Goal: Task Accomplishment & Management: Complete application form

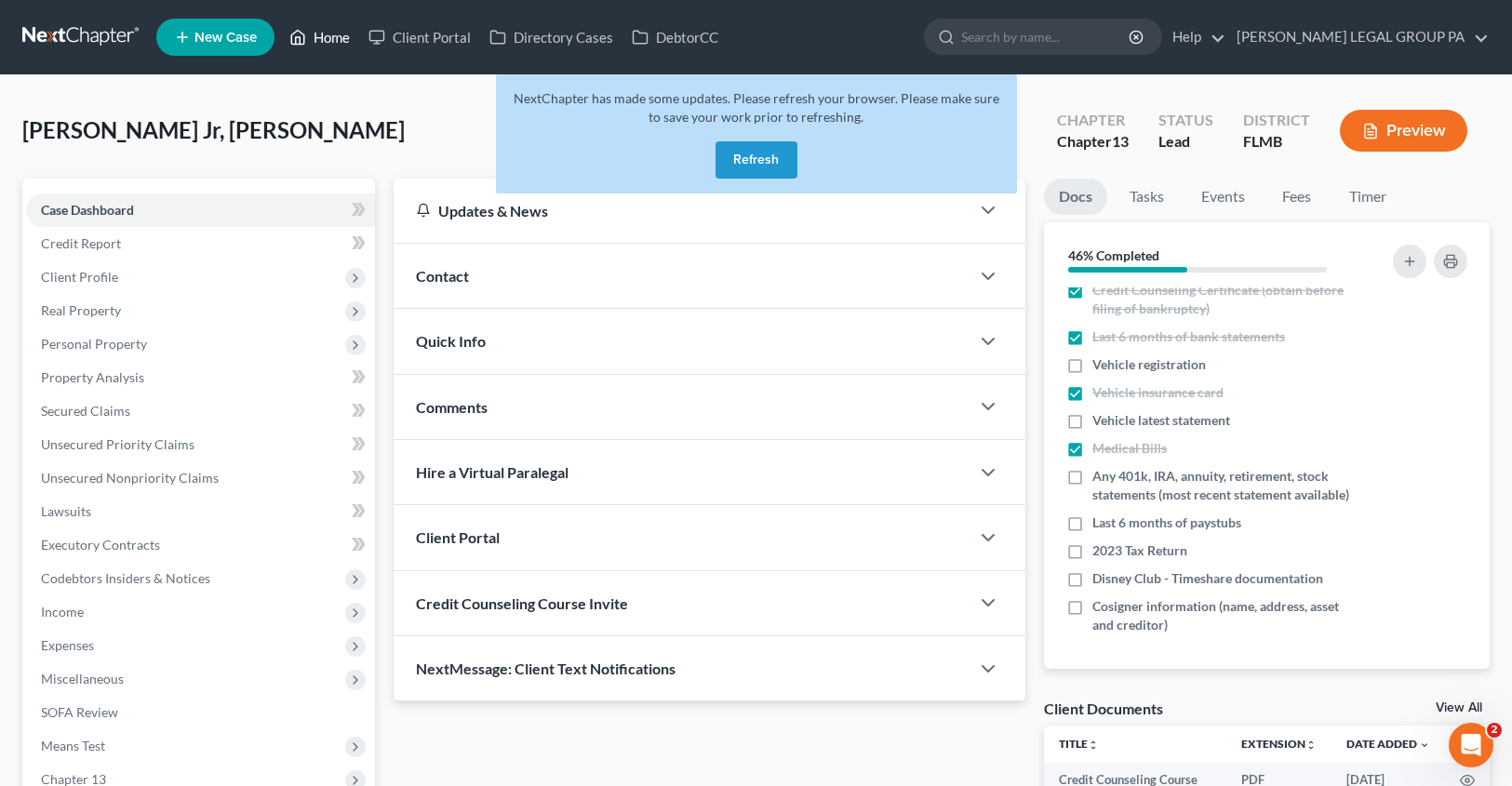
click at [334, 35] on link "Home" at bounding box center [319, 38] width 79 height 34
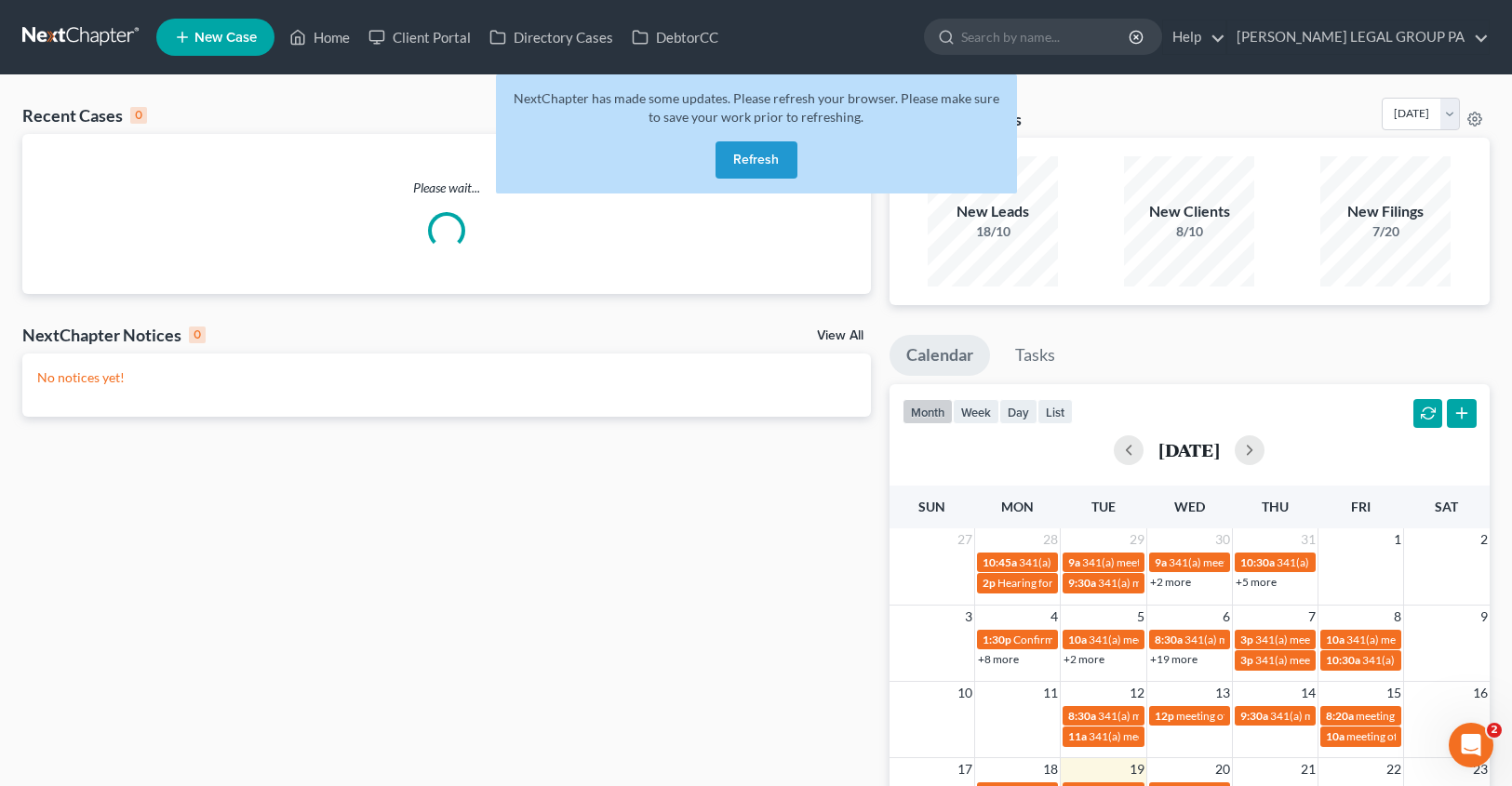
click at [773, 164] on button "Refresh" at bounding box center [756, 160] width 82 height 37
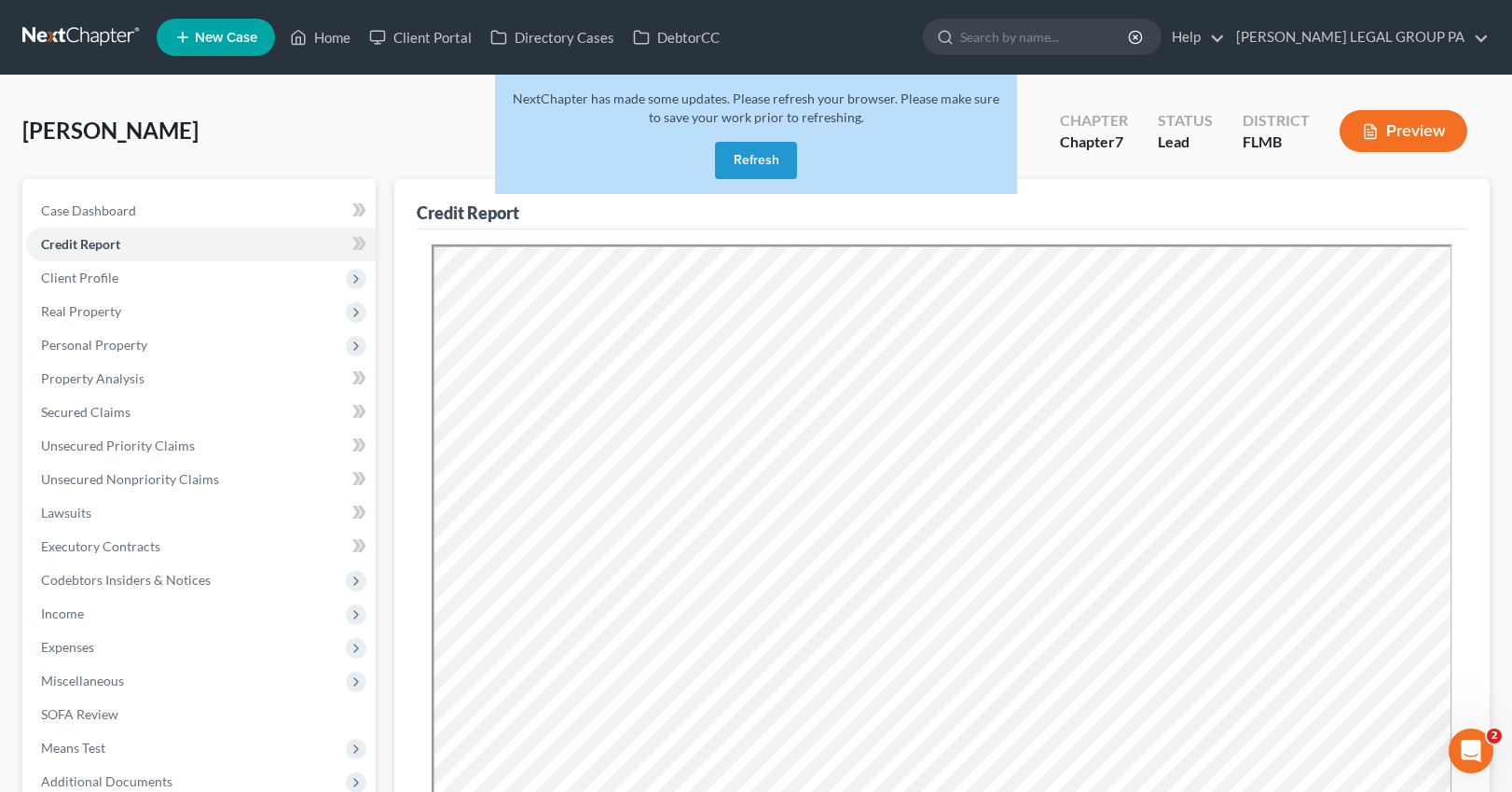
click at [763, 153] on button "Refresh" at bounding box center [756, 160] width 82 height 37
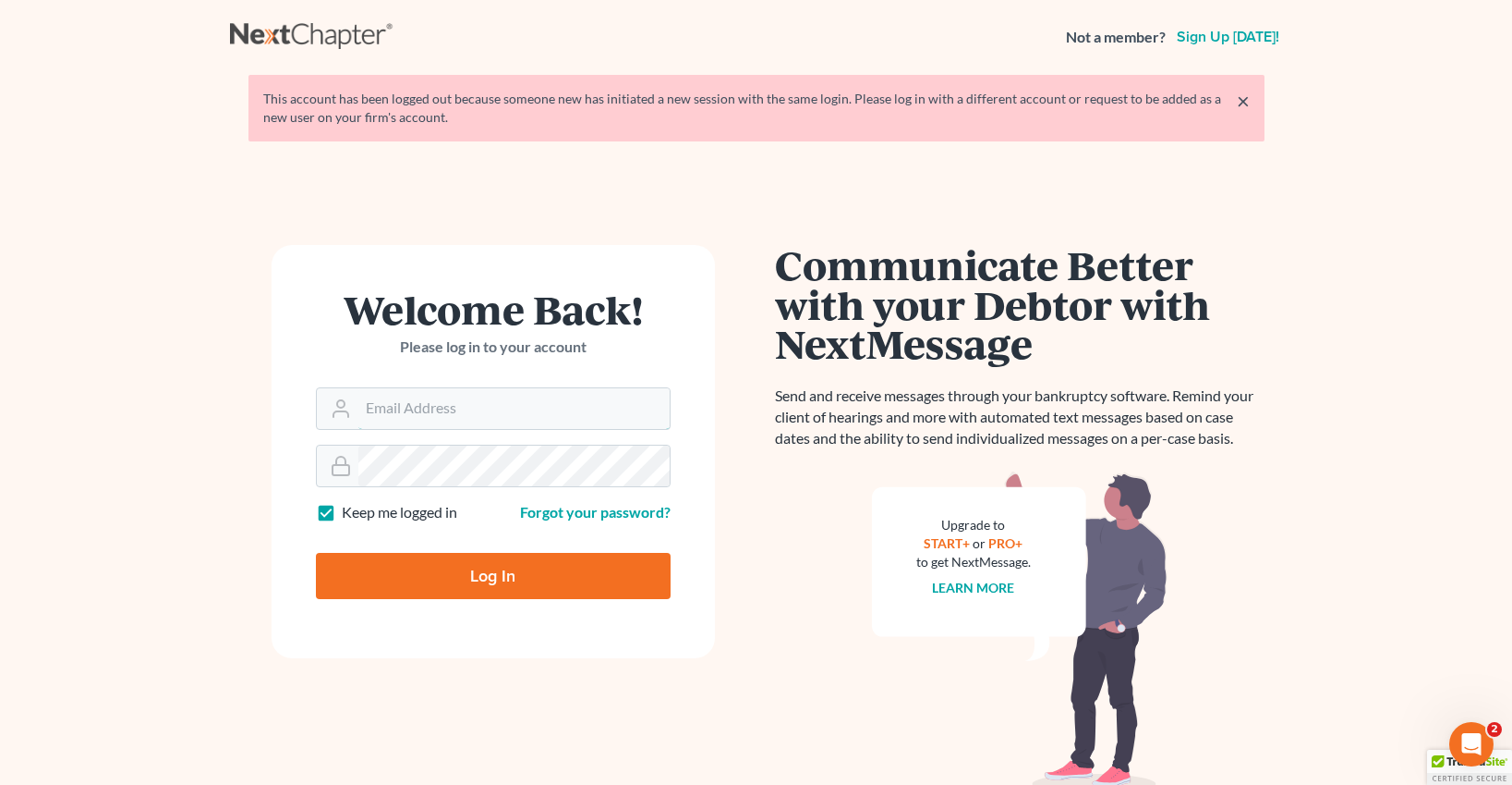
type input "[EMAIL_ADDRESS][DOMAIN_NAME]"
click at [519, 575] on input "Log In" at bounding box center [493, 576] width 355 height 47
type input "Thinking..."
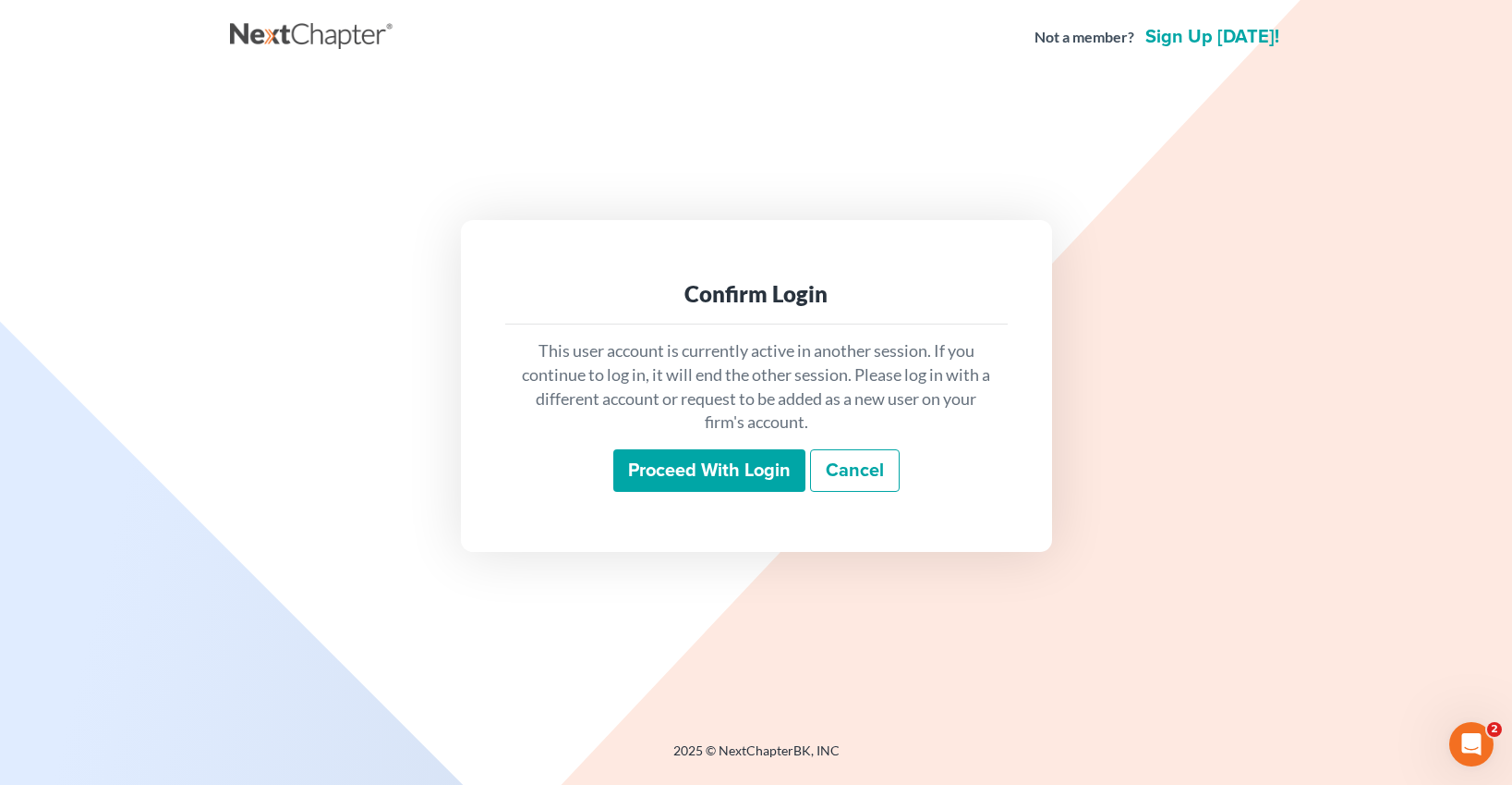
click at [696, 458] on input "Proceed with login" at bounding box center [709, 470] width 192 height 43
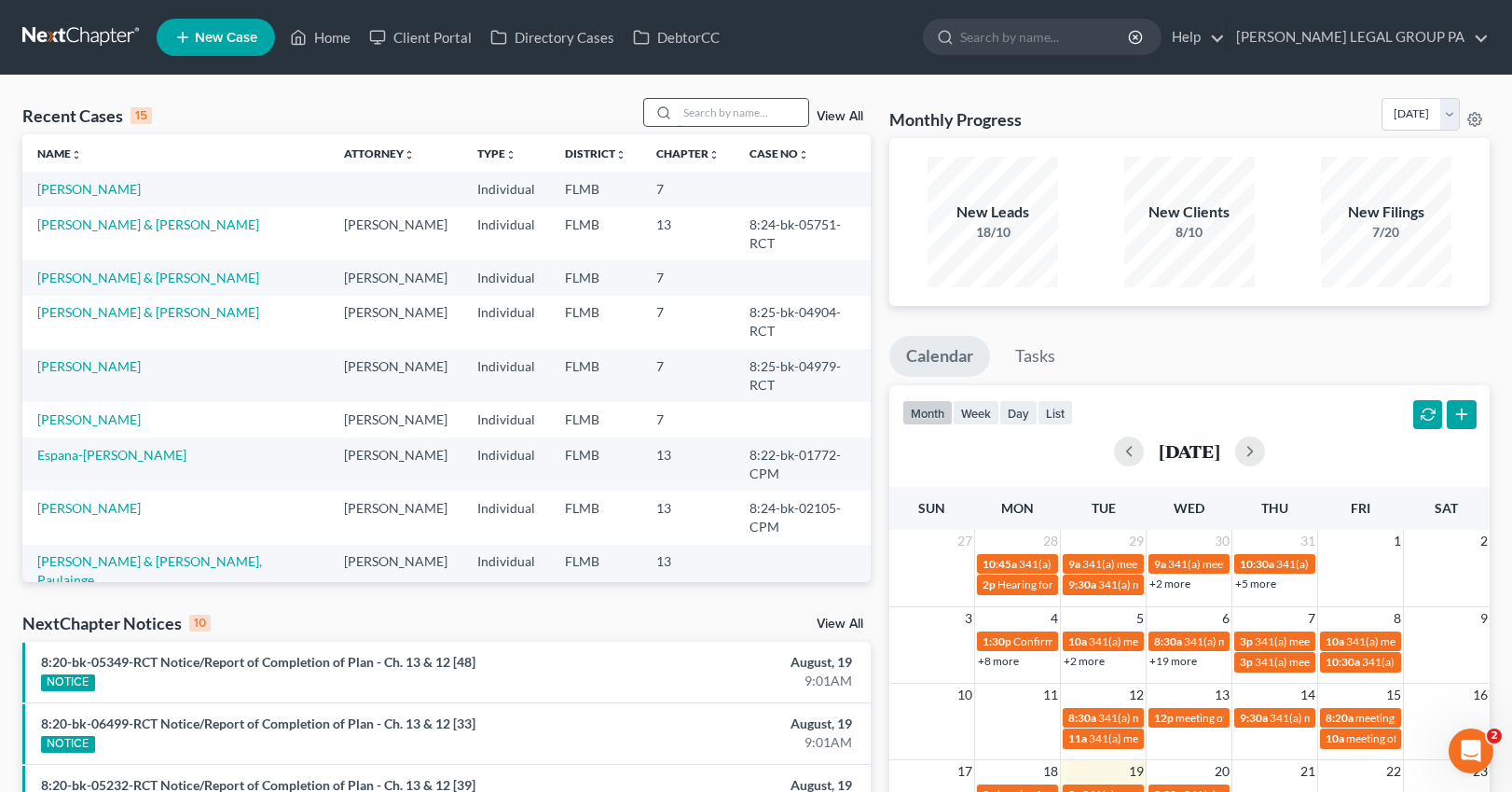
click at [748, 111] on input "search" at bounding box center [743, 112] width 131 height 27
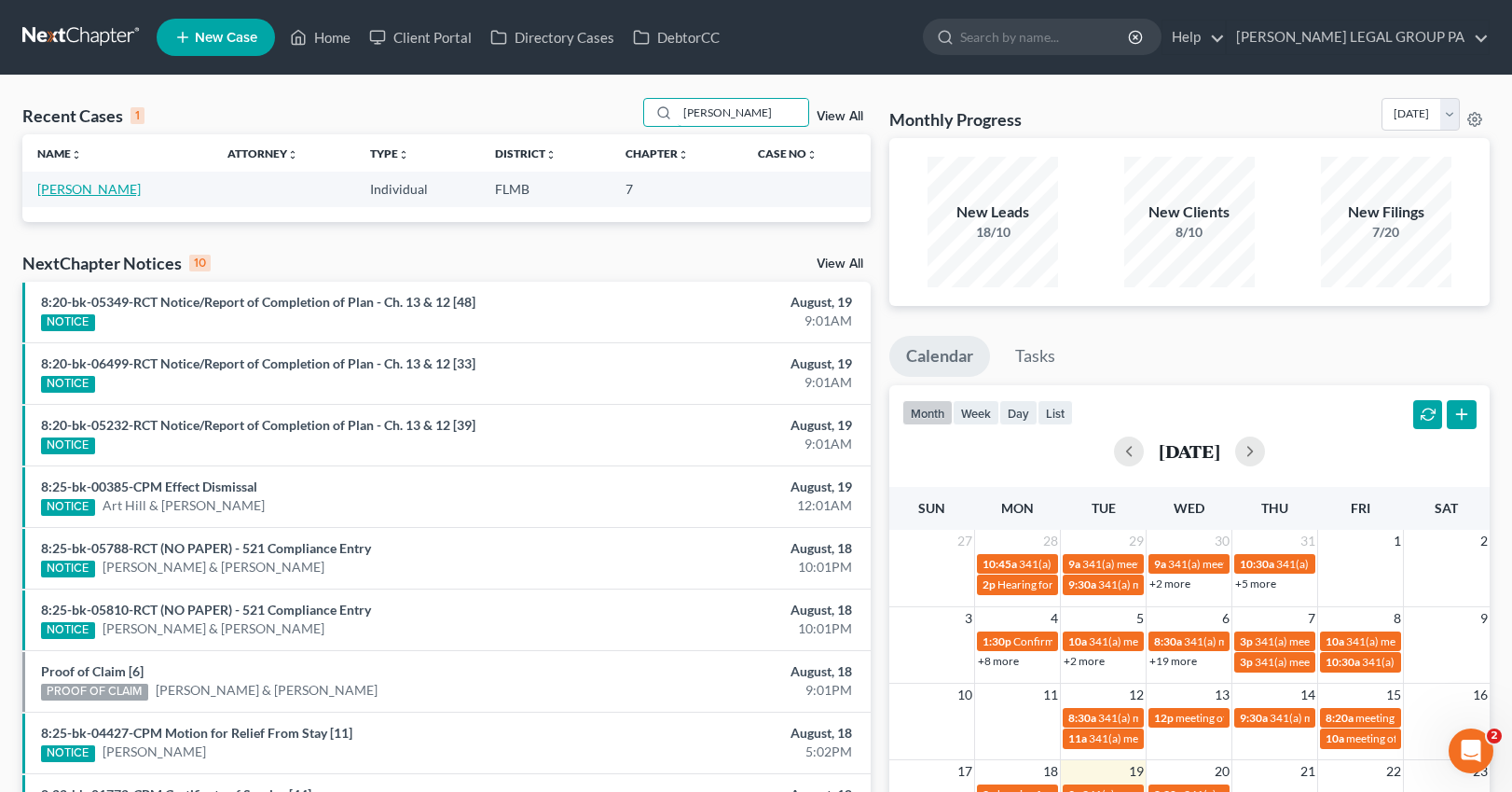
type input "gavin"
click at [86, 192] on link "[PERSON_NAME]" at bounding box center [89, 189] width 104 height 16
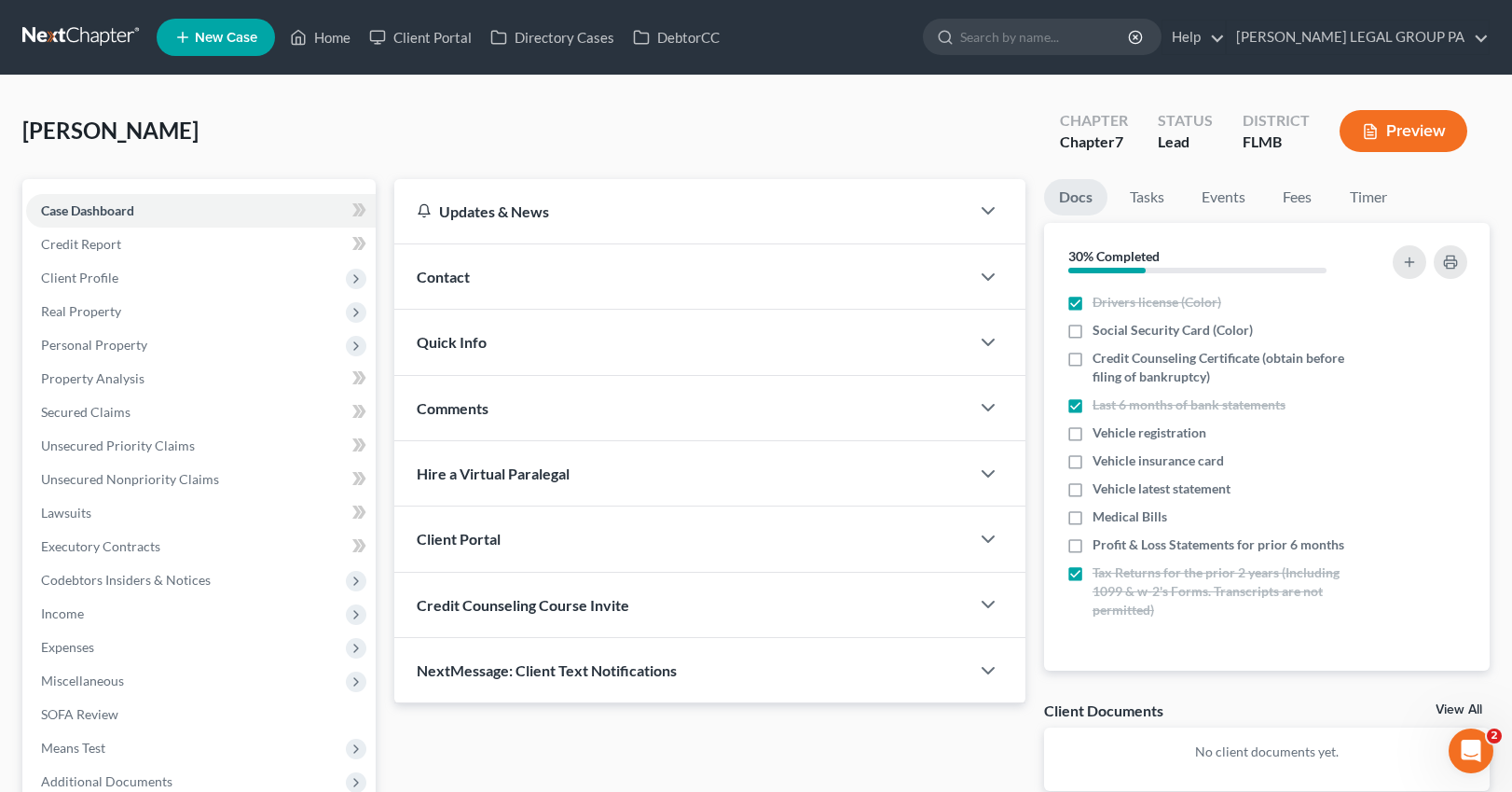
click at [483, 591] on div "Credit Counseling Course Invite" at bounding box center [681, 605] width 575 height 64
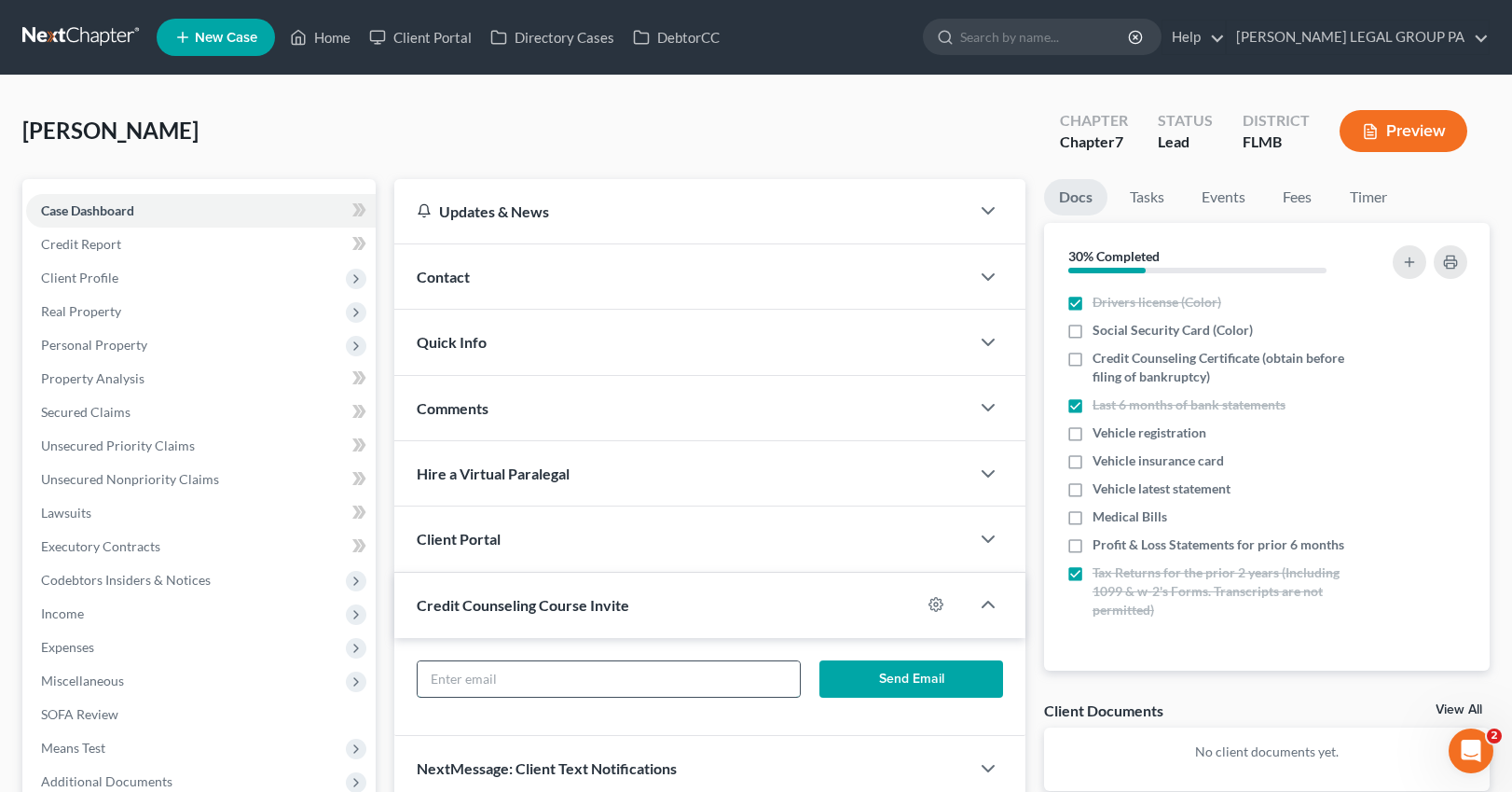
click at [494, 661] on input "text" at bounding box center [609, 678] width 383 height 35
type input "wendyg1979@gmail.com"
click at [893, 686] on button "Send Email" at bounding box center [911, 678] width 183 height 37
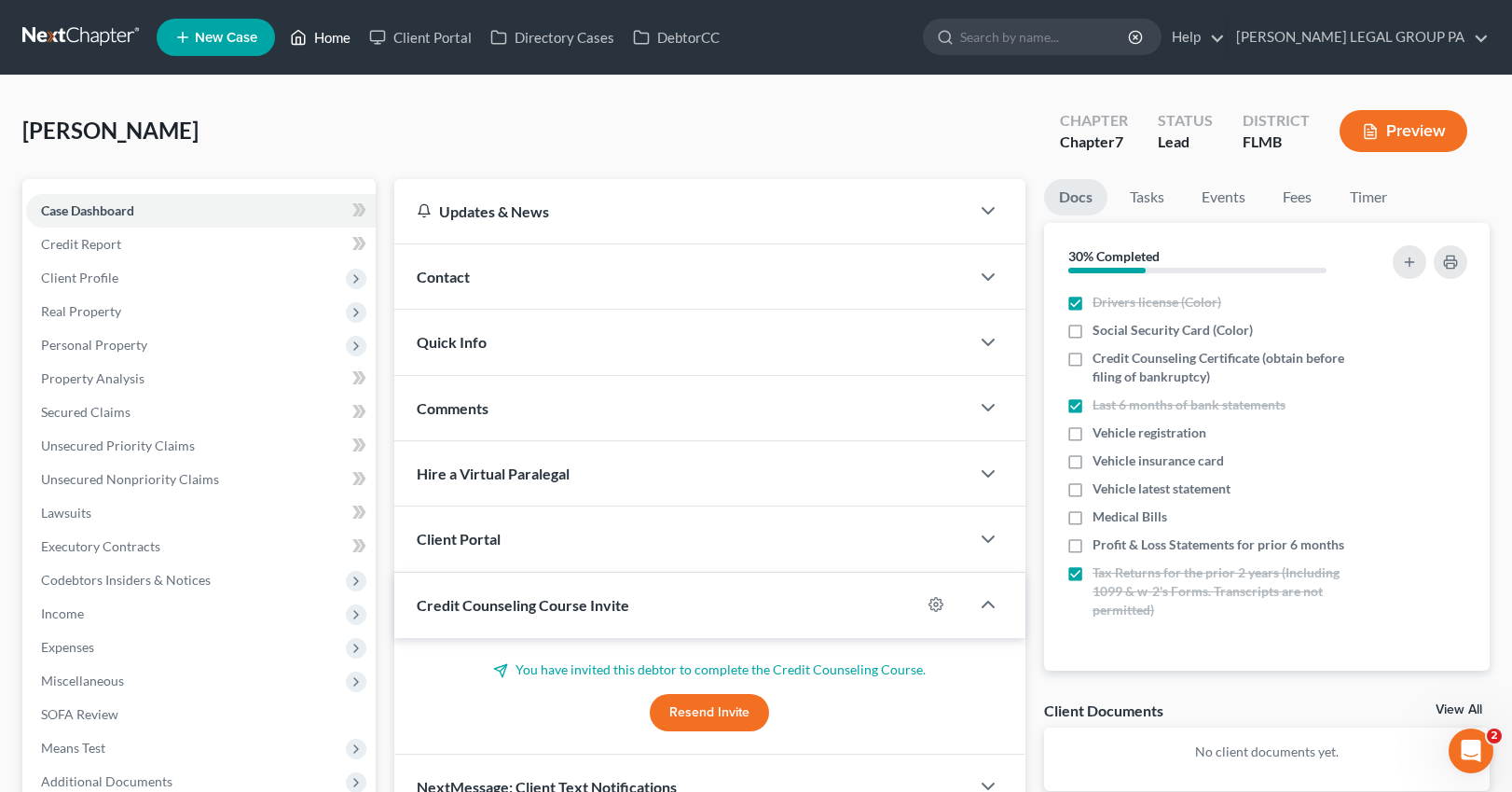
click at [343, 42] on link "Home" at bounding box center [320, 38] width 79 height 34
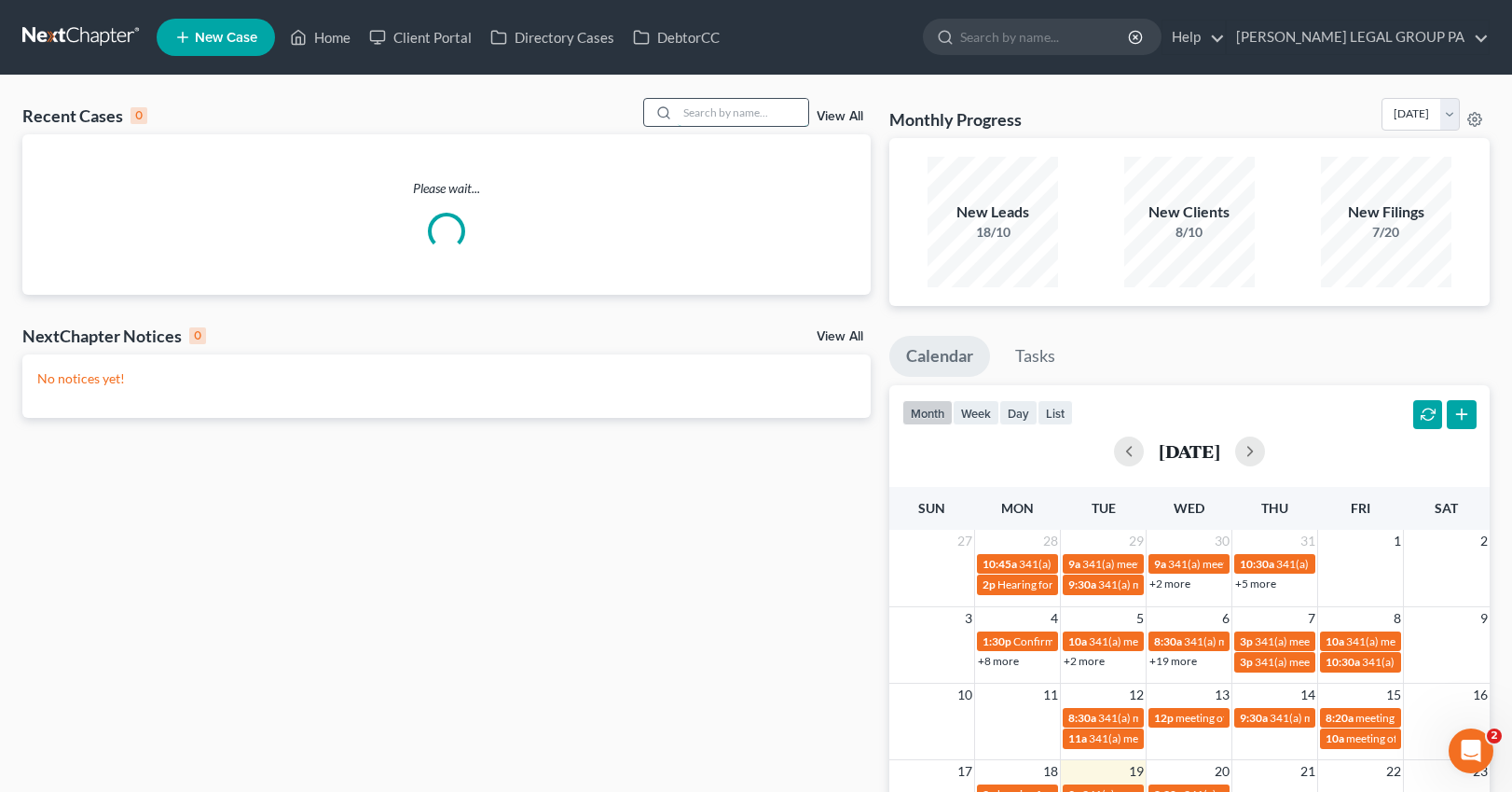
click at [705, 118] on input "search" at bounding box center [743, 112] width 131 height 27
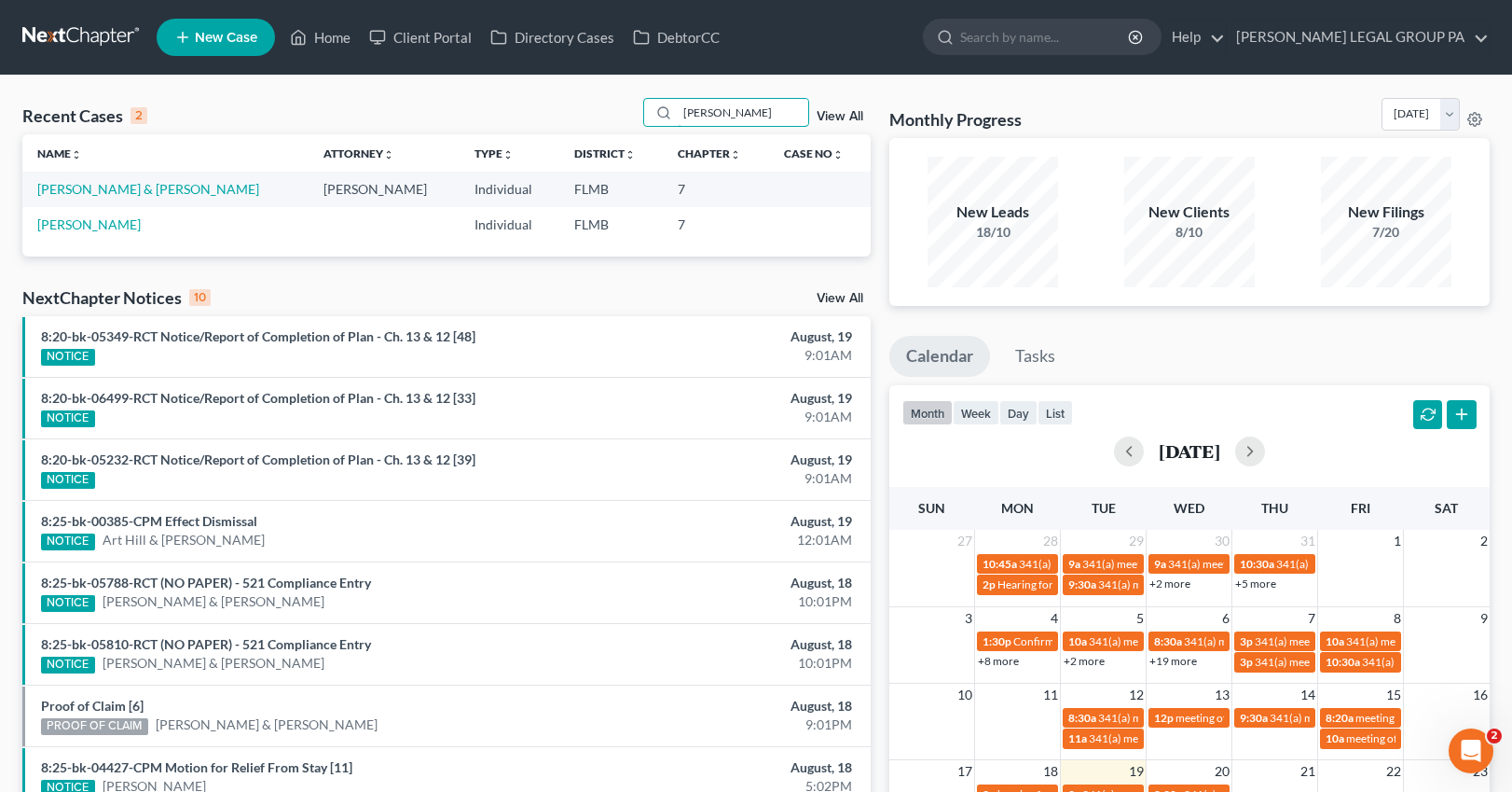
type input "melucci"
click at [138, 185] on link "[PERSON_NAME] & [PERSON_NAME]" at bounding box center [148, 189] width 222 height 16
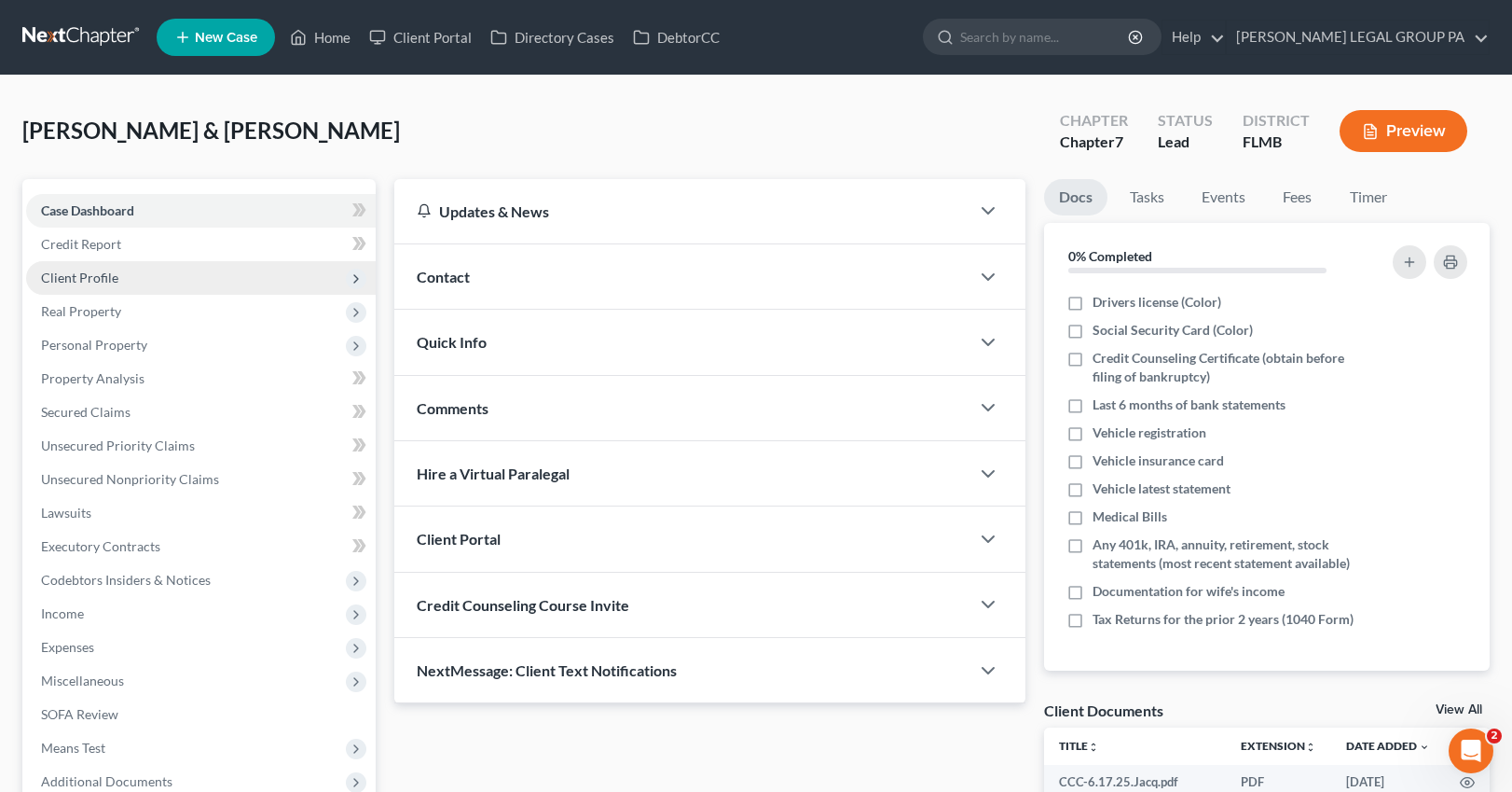
click at [90, 279] on span "Client Profile" at bounding box center [79, 277] width 77 height 16
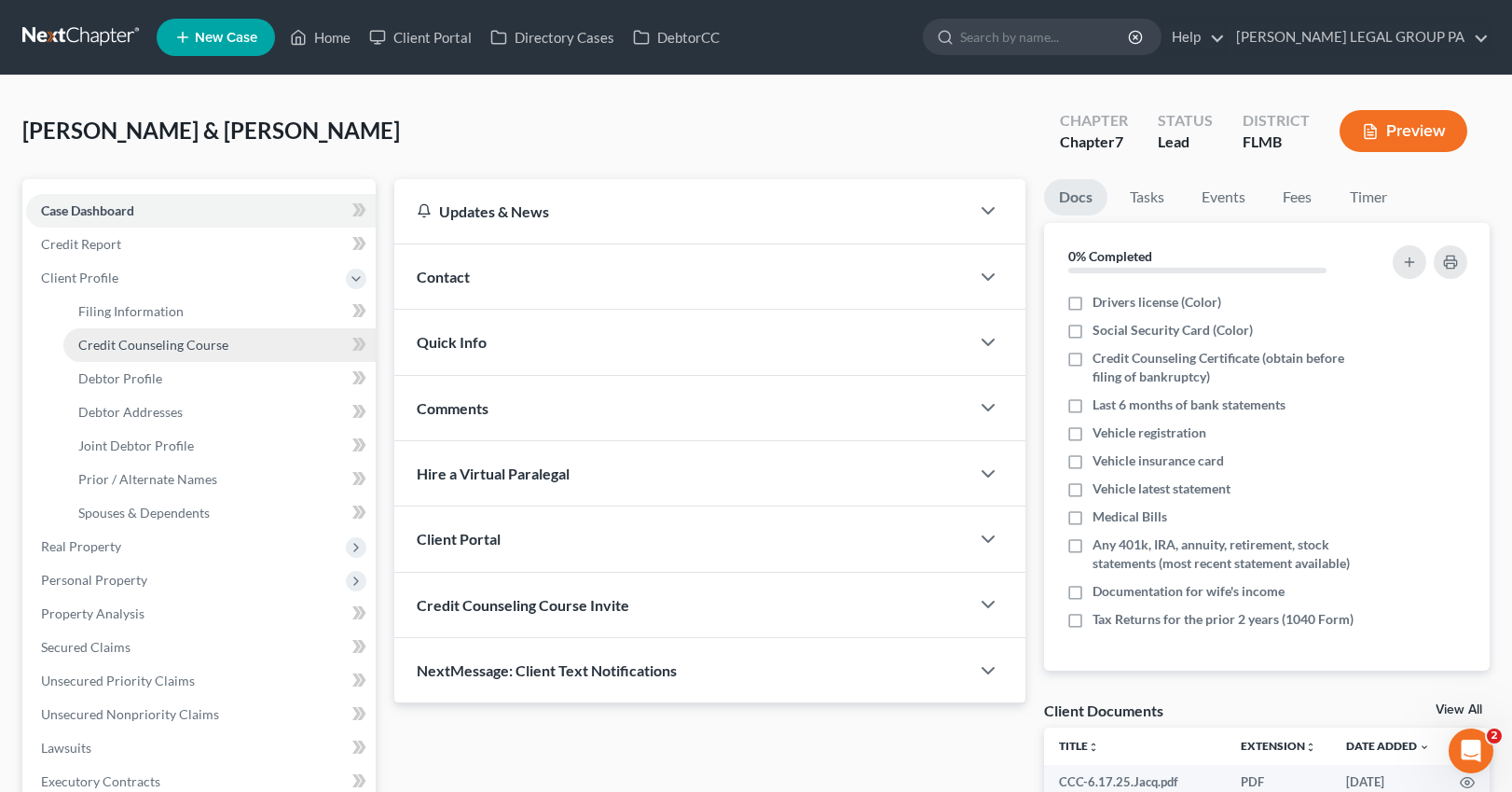
click at [117, 352] on link "Credit Counseling Course" at bounding box center [219, 345] width 312 height 34
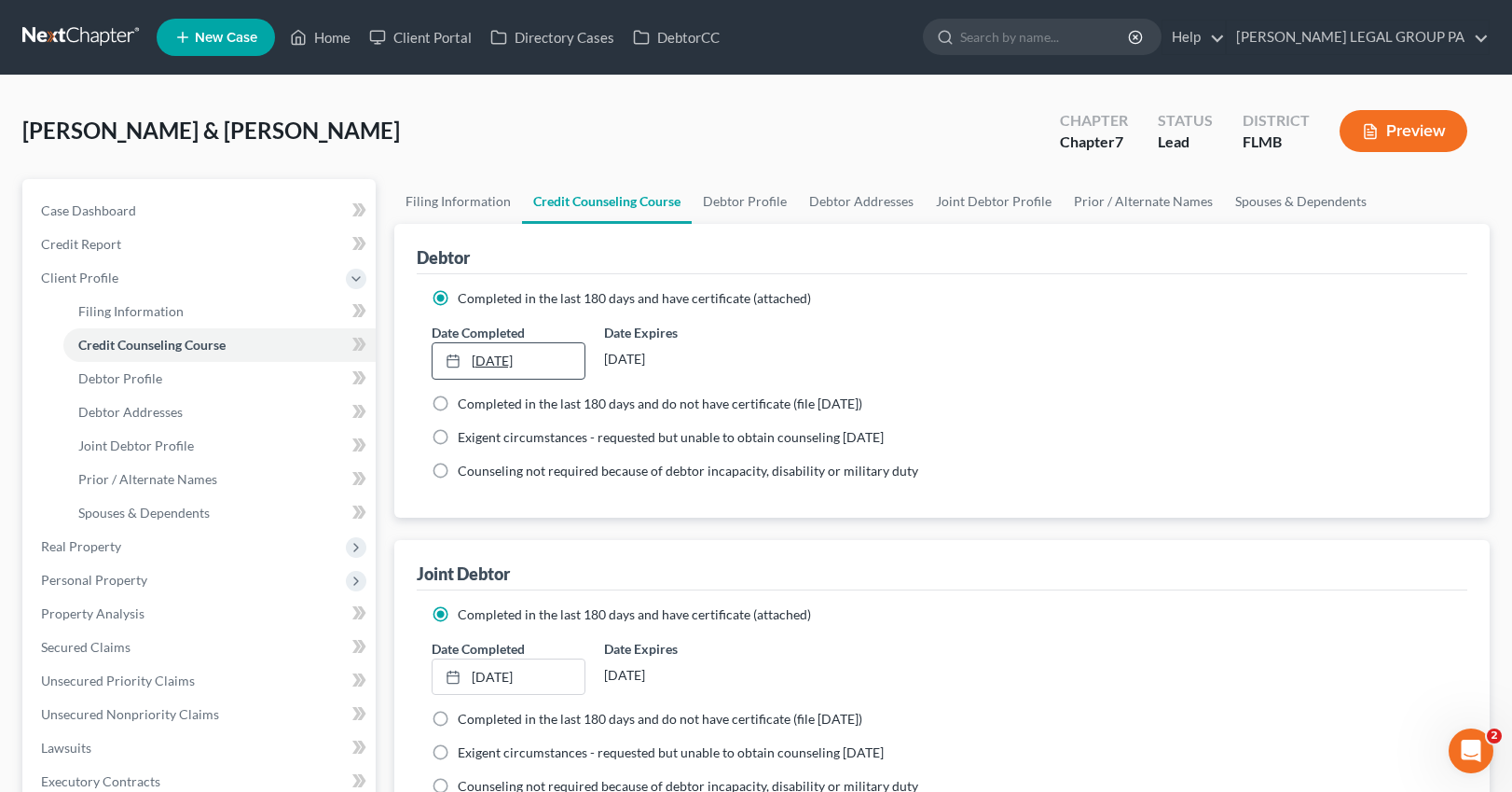
click at [521, 360] on link "2/16/2024" at bounding box center [509, 360] width 153 height 35
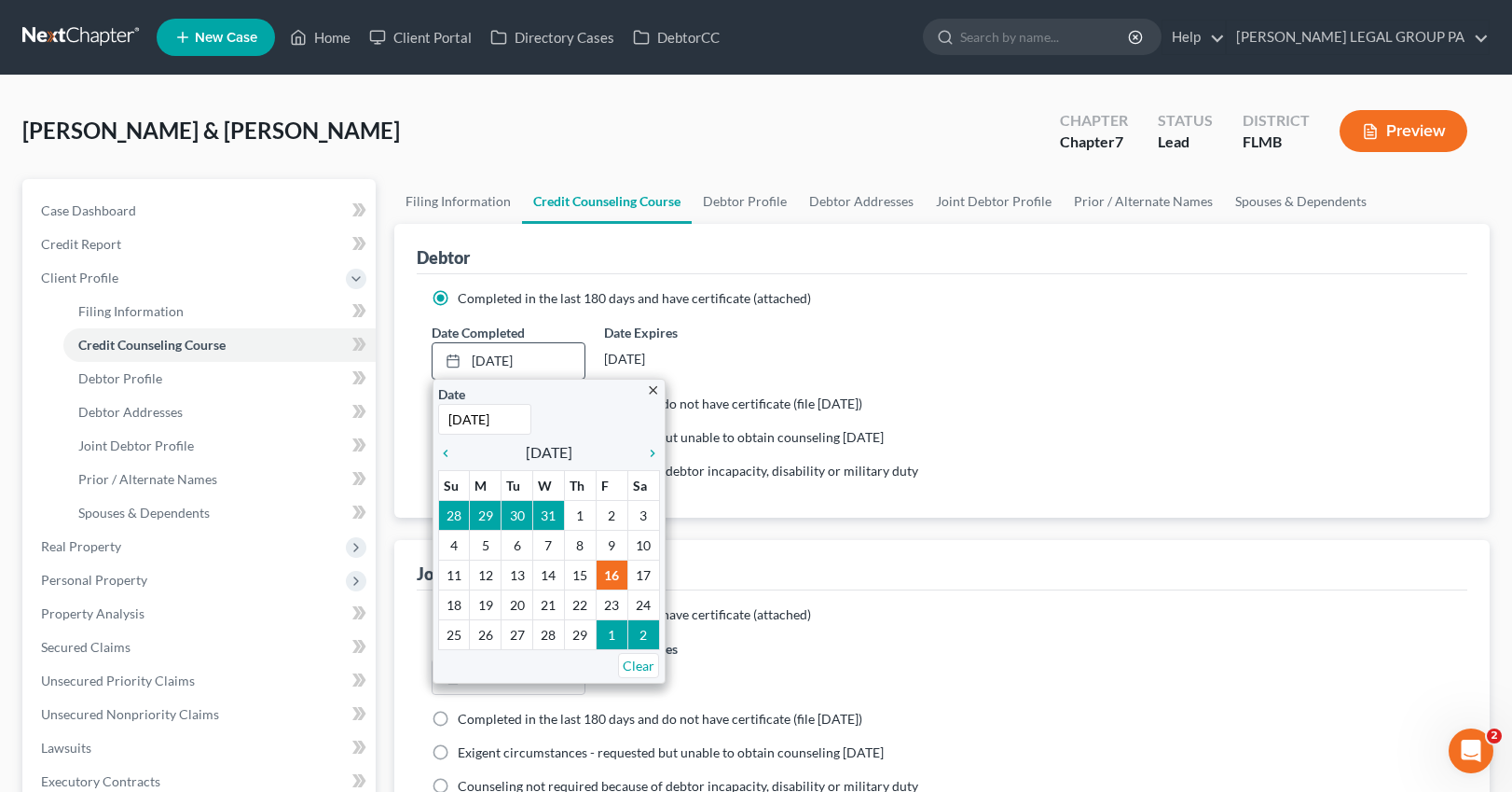
click at [653, 390] on icon "close" at bounding box center [653, 390] width 14 height 14
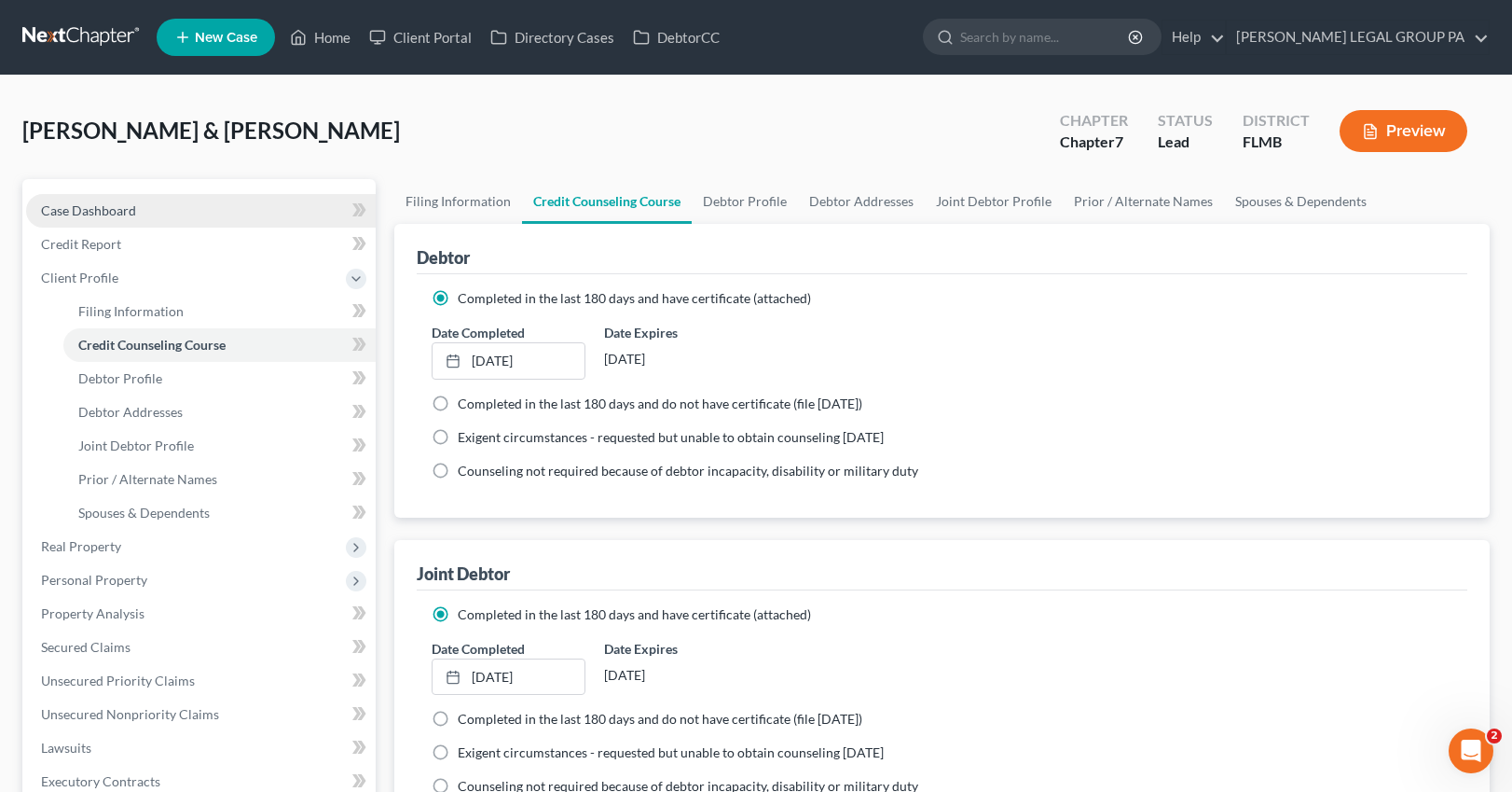
click at [116, 212] on span "Case Dashboard" at bounding box center [88, 210] width 95 height 16
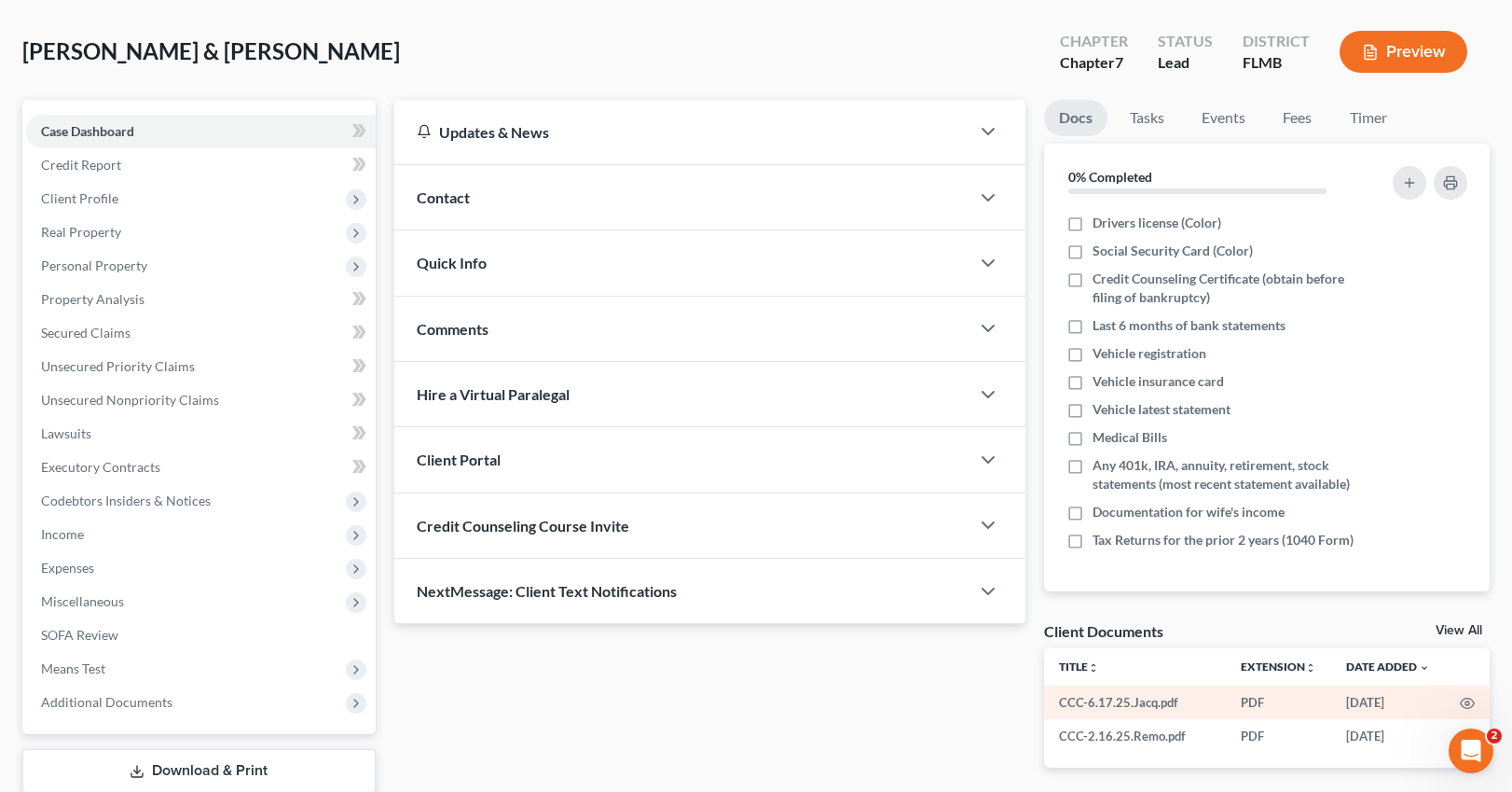
scroll to position [200, 0]
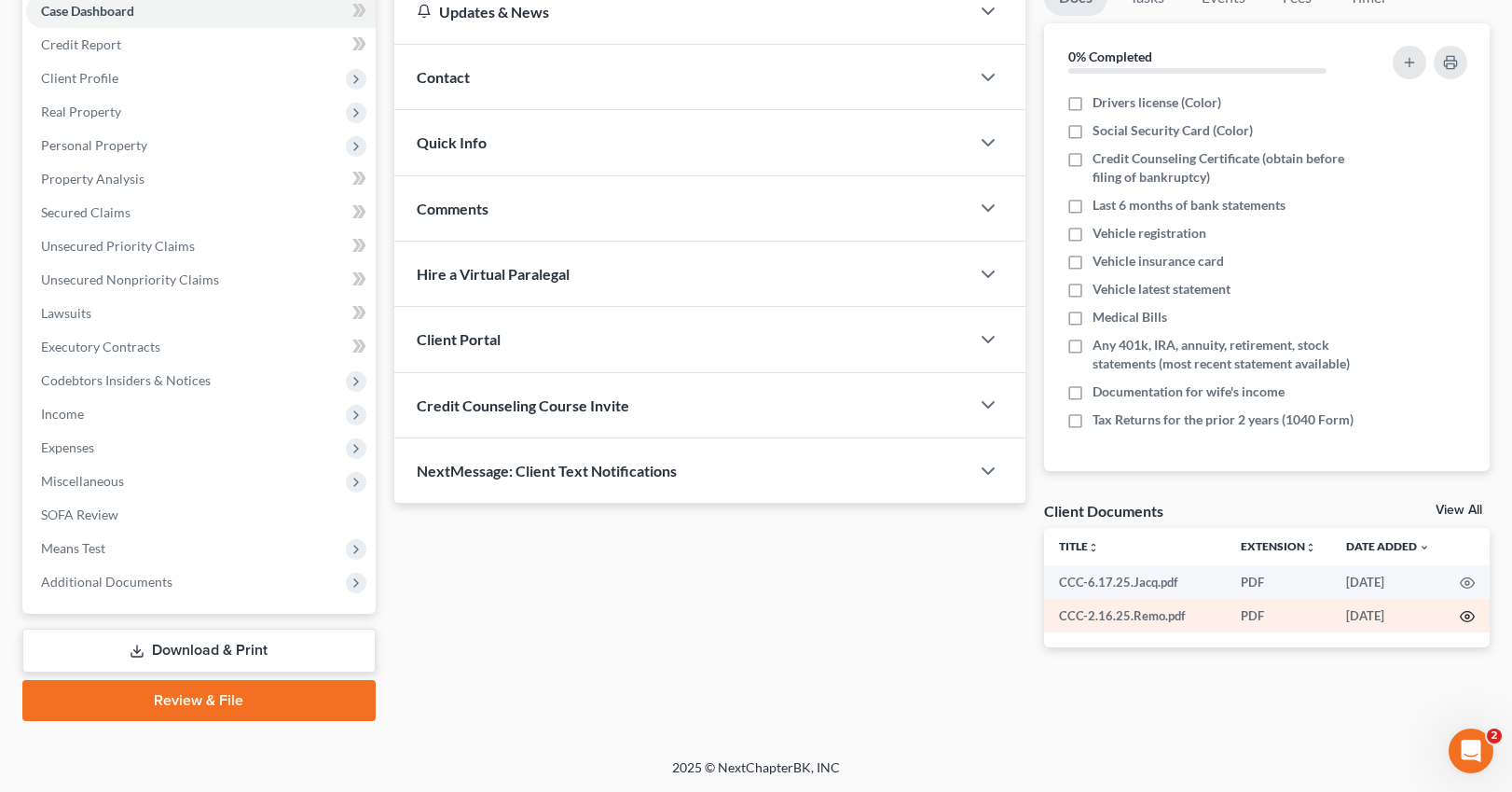
click at [1464, 617] on icon "button" at bounding box center [1467, 616] width 15 height 15
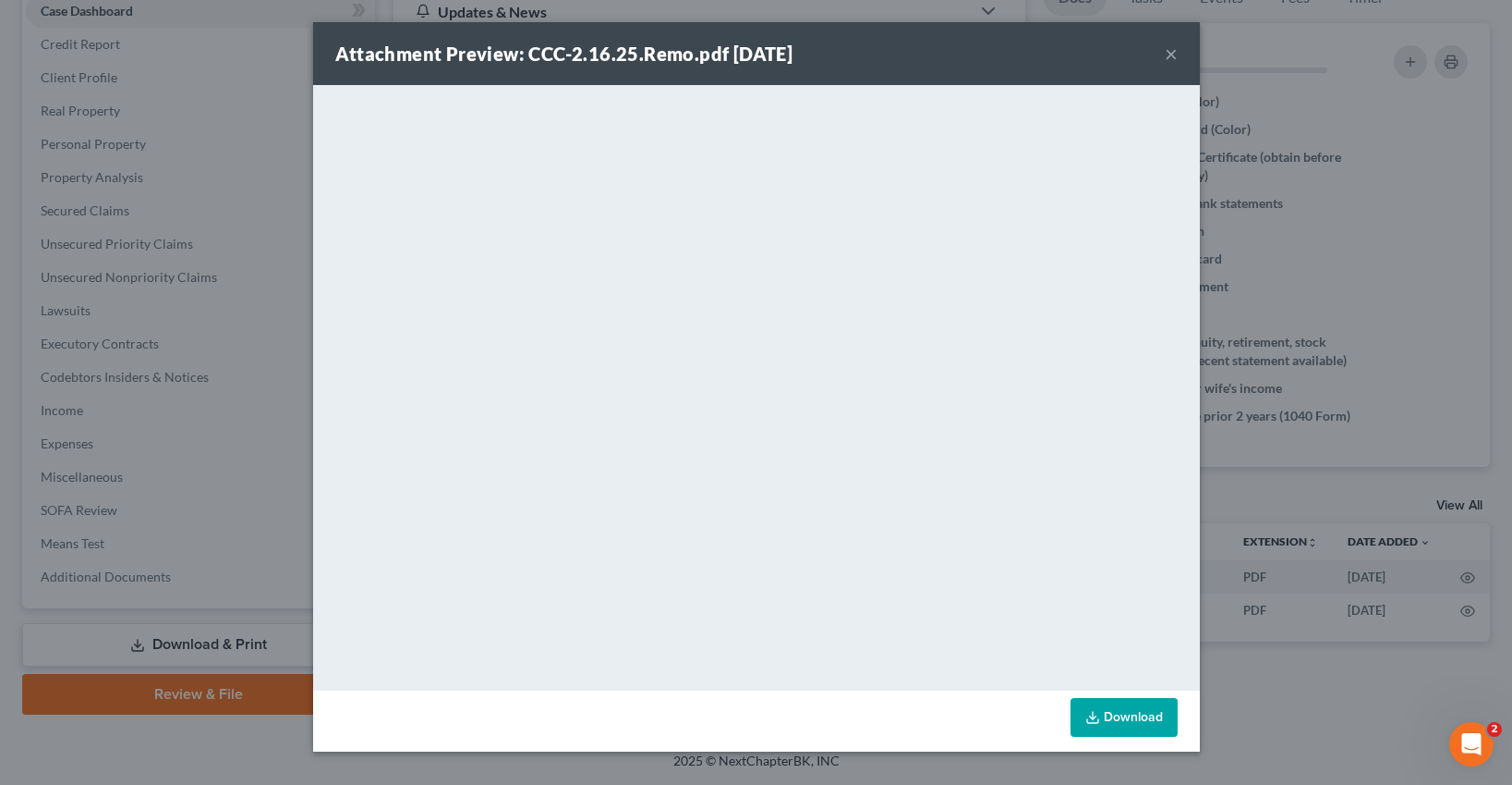
click at [1166, 53] on button "×" at bounding box center [1171, 54] width 13 height 22
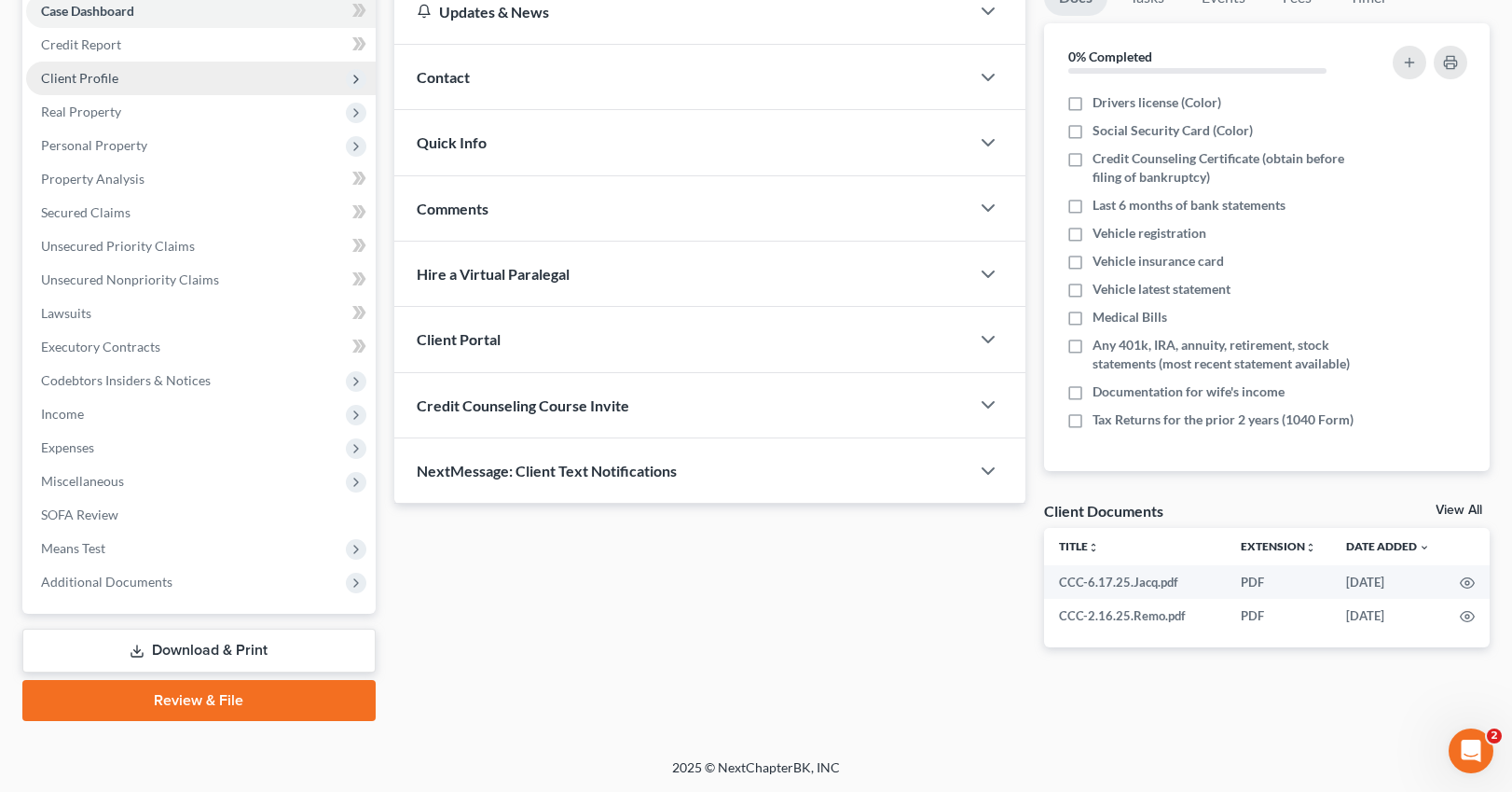
click at [100, 72] on span "Client Profile" at bounding box center [79, 78] width 77 height 16
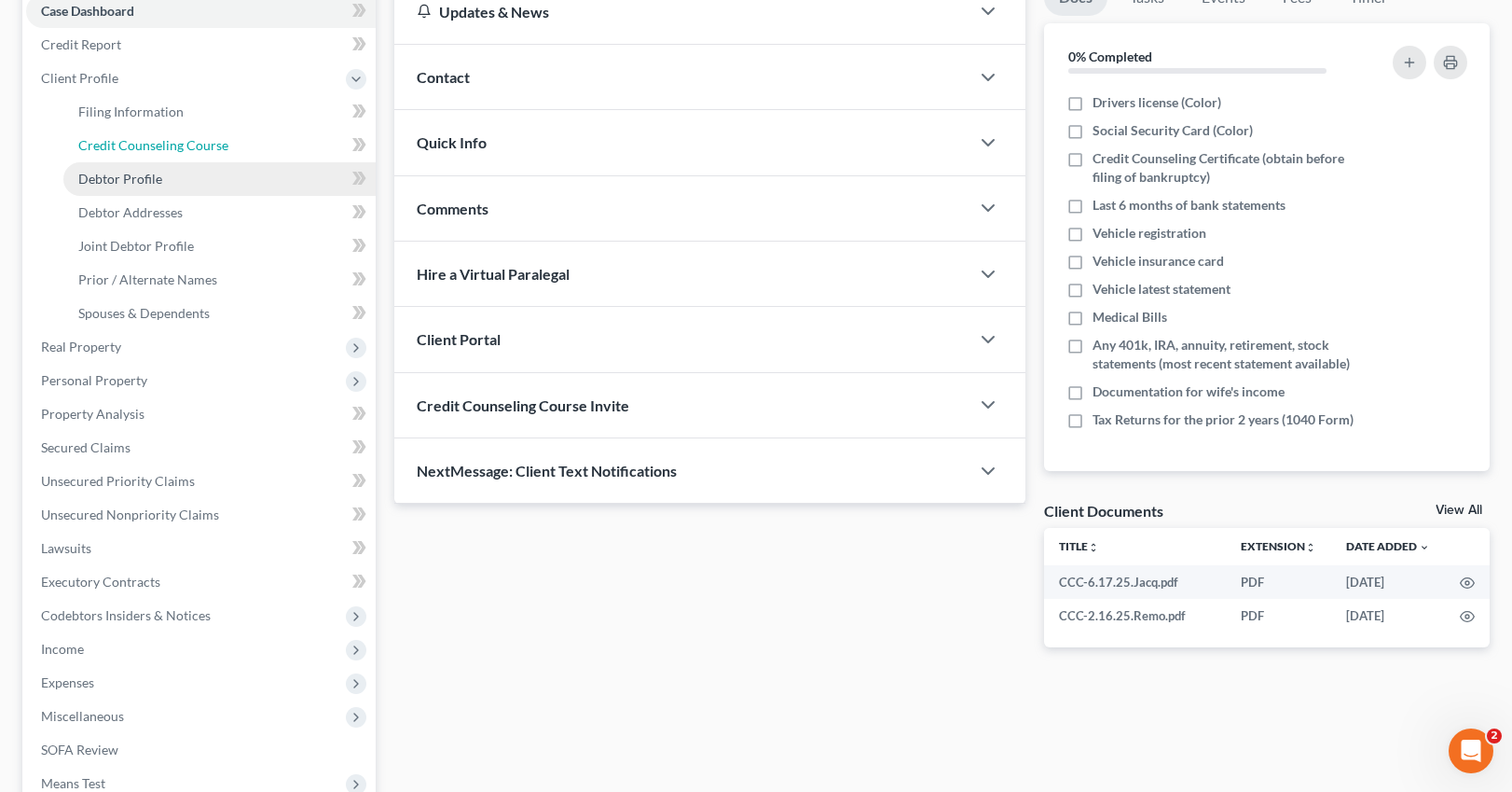
drag, startPoint x: 136, startPoint y: 148, endPoint x: 337, endPoint y: 173, distance: 202.1
click at [137, 148] on span "Credit Counseling Course" at bounding box center [153, 145] width 150 height 16
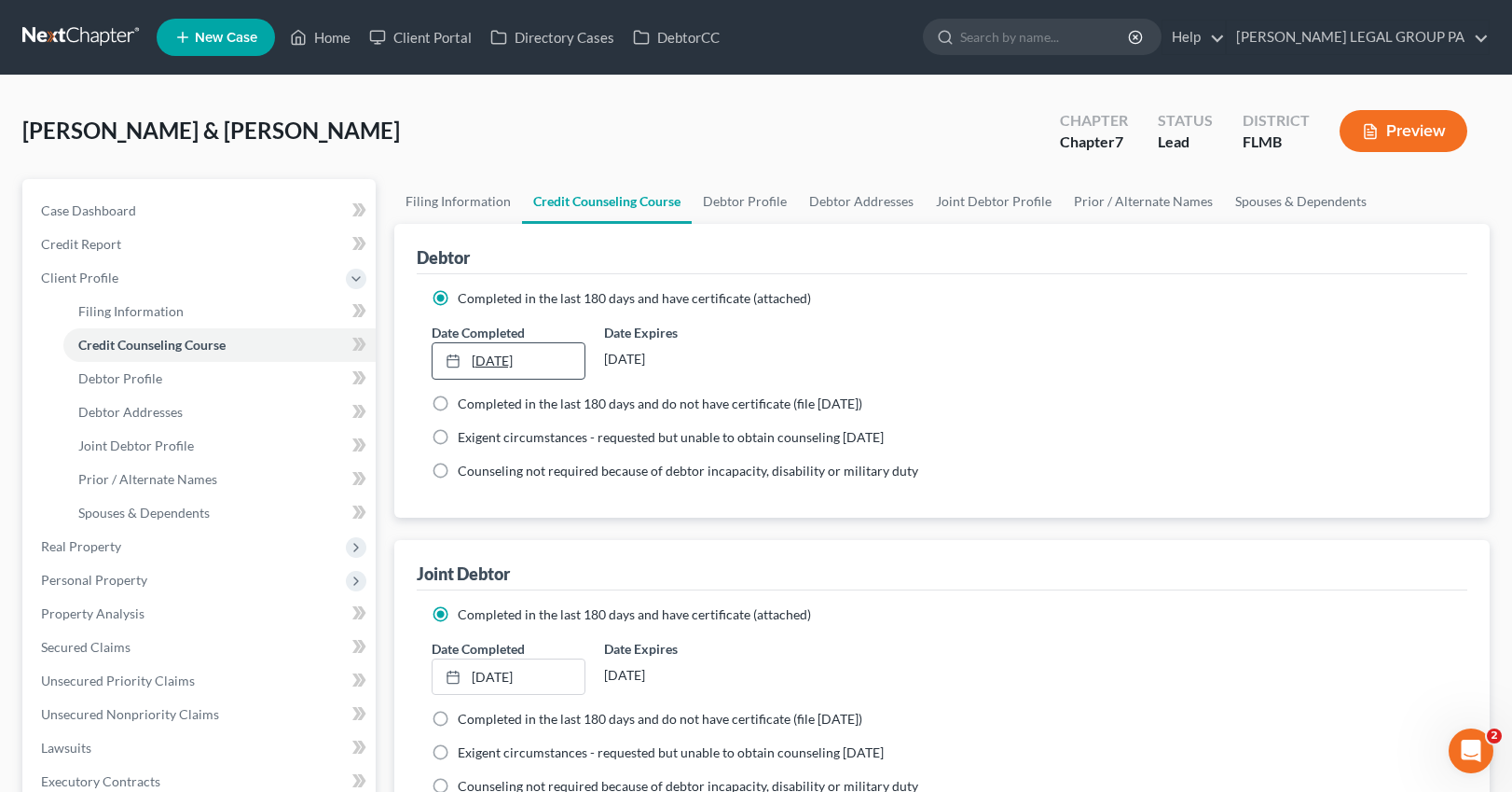
click at [519, 366] on link "2/16/2024" at bounding box center [509, 360] width 153 height 35
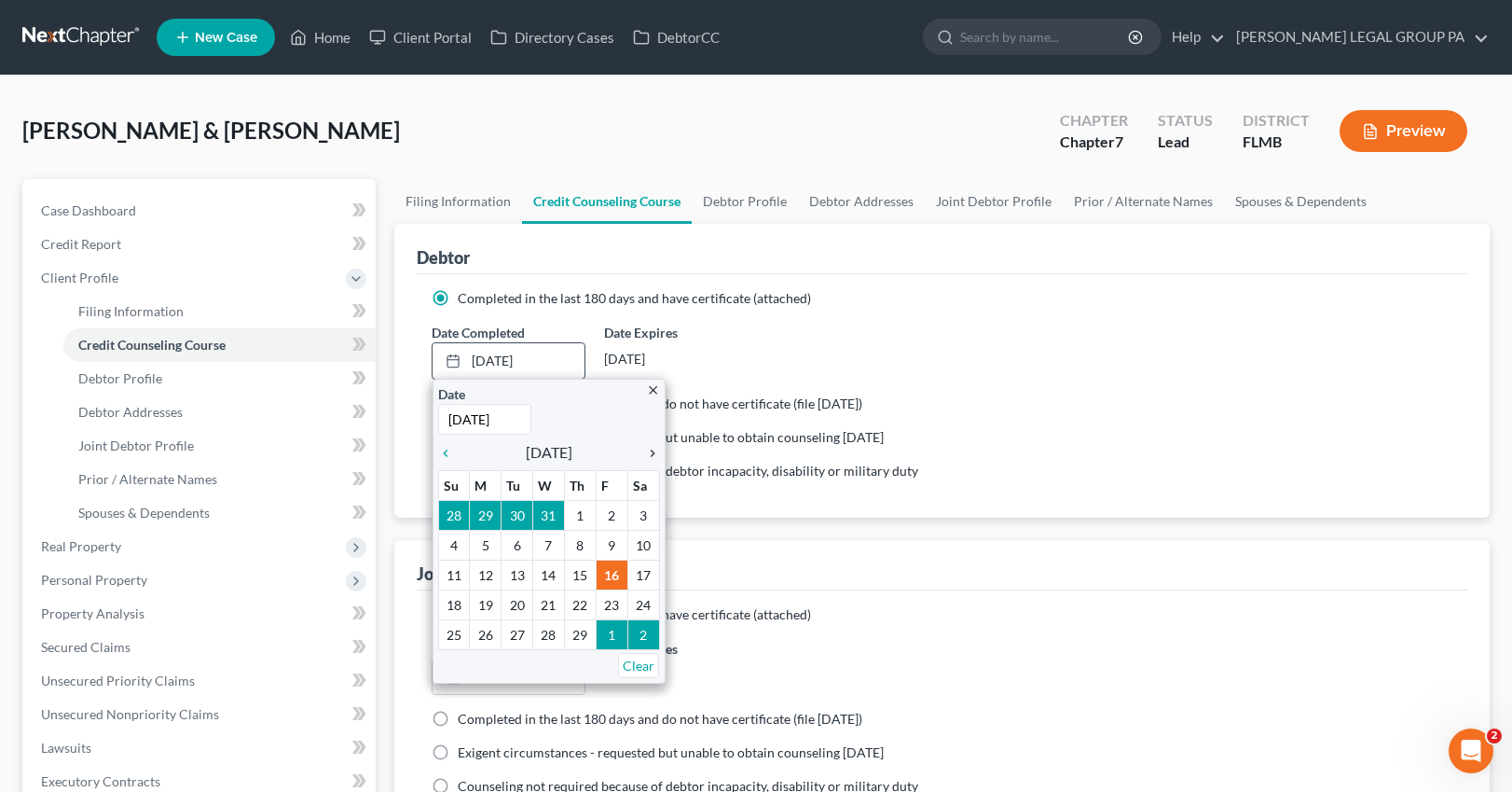
click at [651, 450] on icon "chevron_right" at bounding box center [648, 453] width 24 height 15
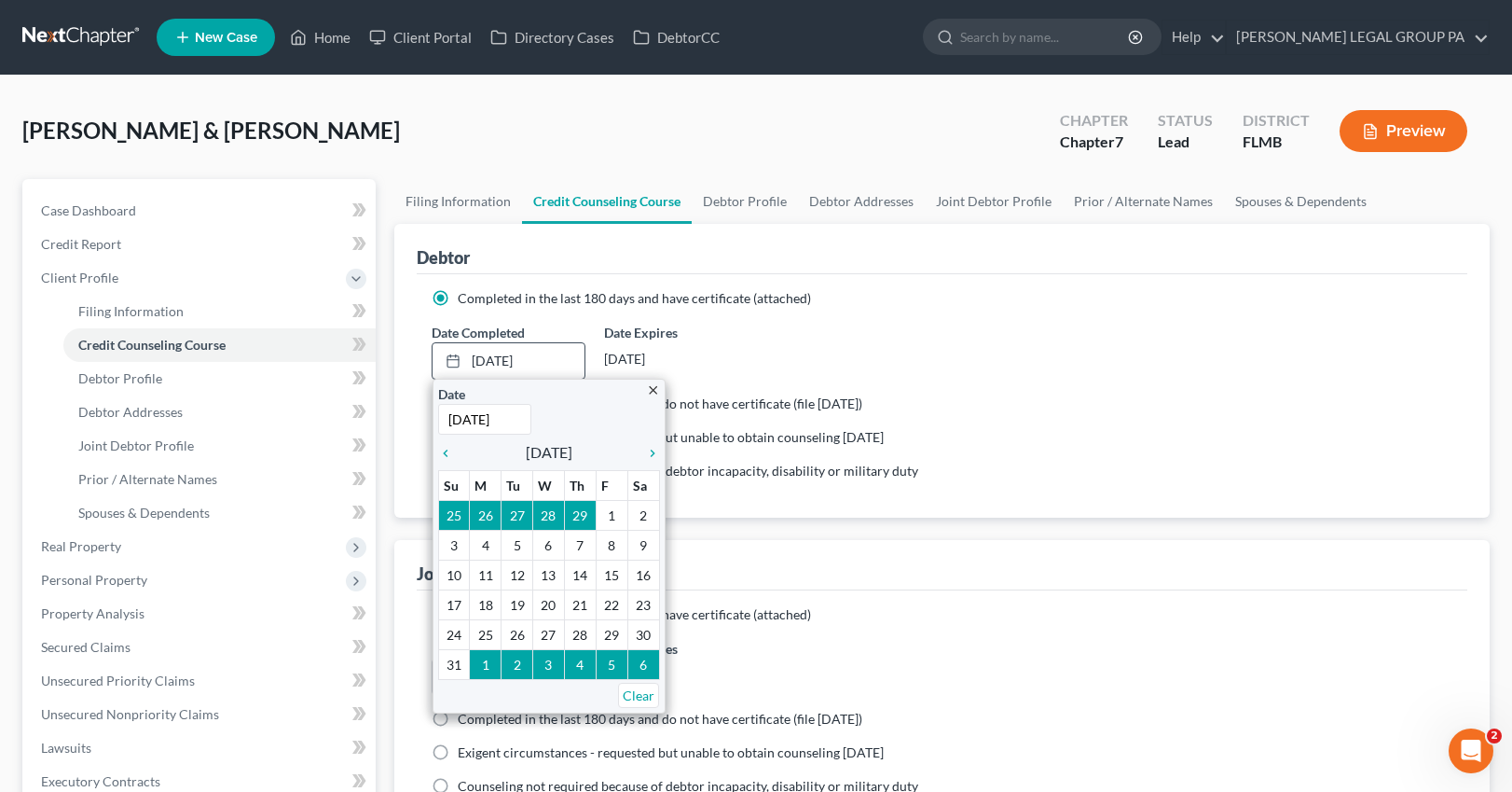
click at [509, 422] on input "2/16/2024" at bounding box center [484, 419] width 93 height 31
type input "[DATE]"
click at [977, 281] on div "Completed in the last 180 days and have certificate (attached) Date Completed 2…" at bounding box center [943, 395] width 1052 height 243
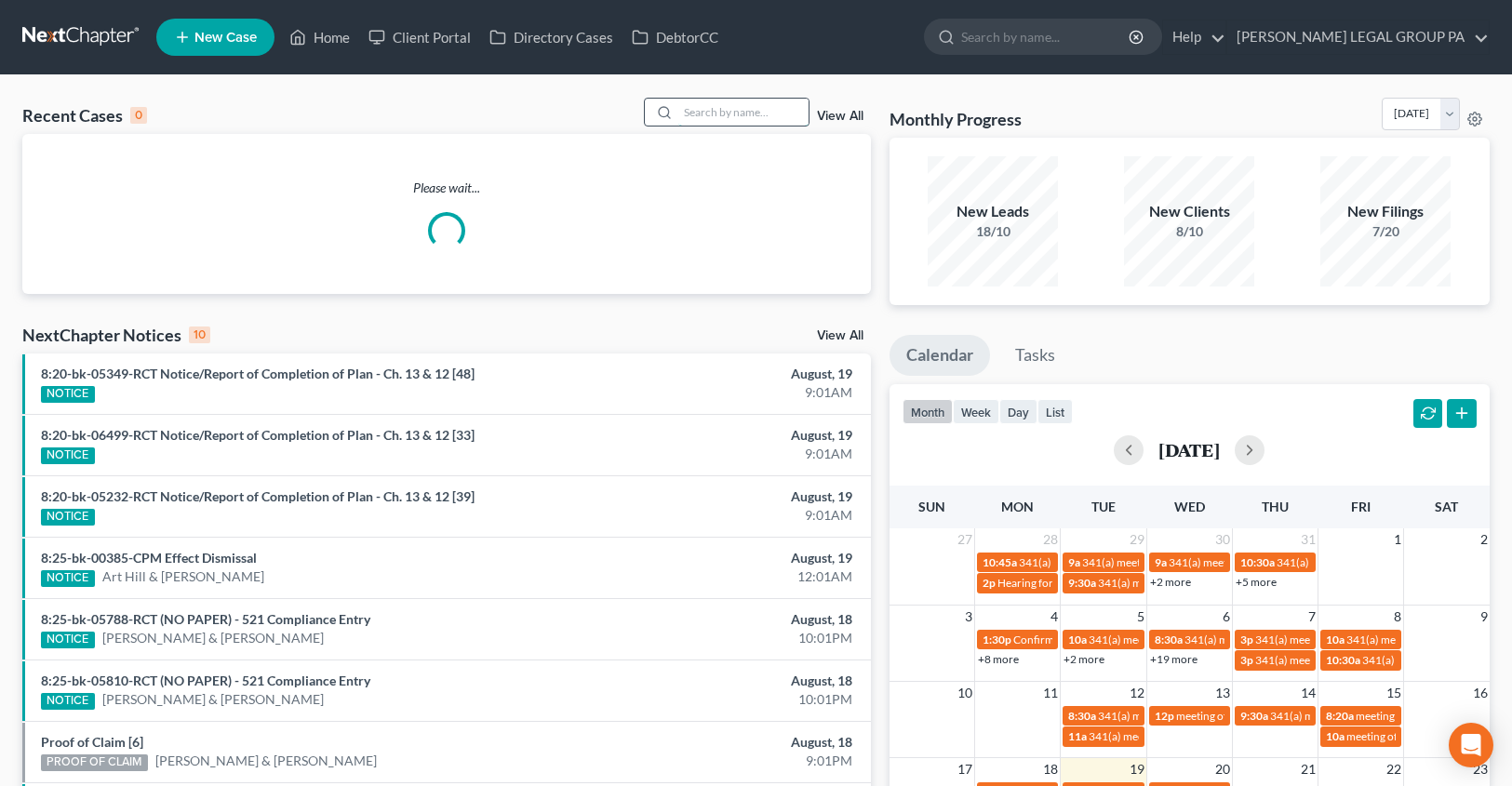
click at [764, 115] on input "search" at bounding box center [744, 112] width 131 height 27
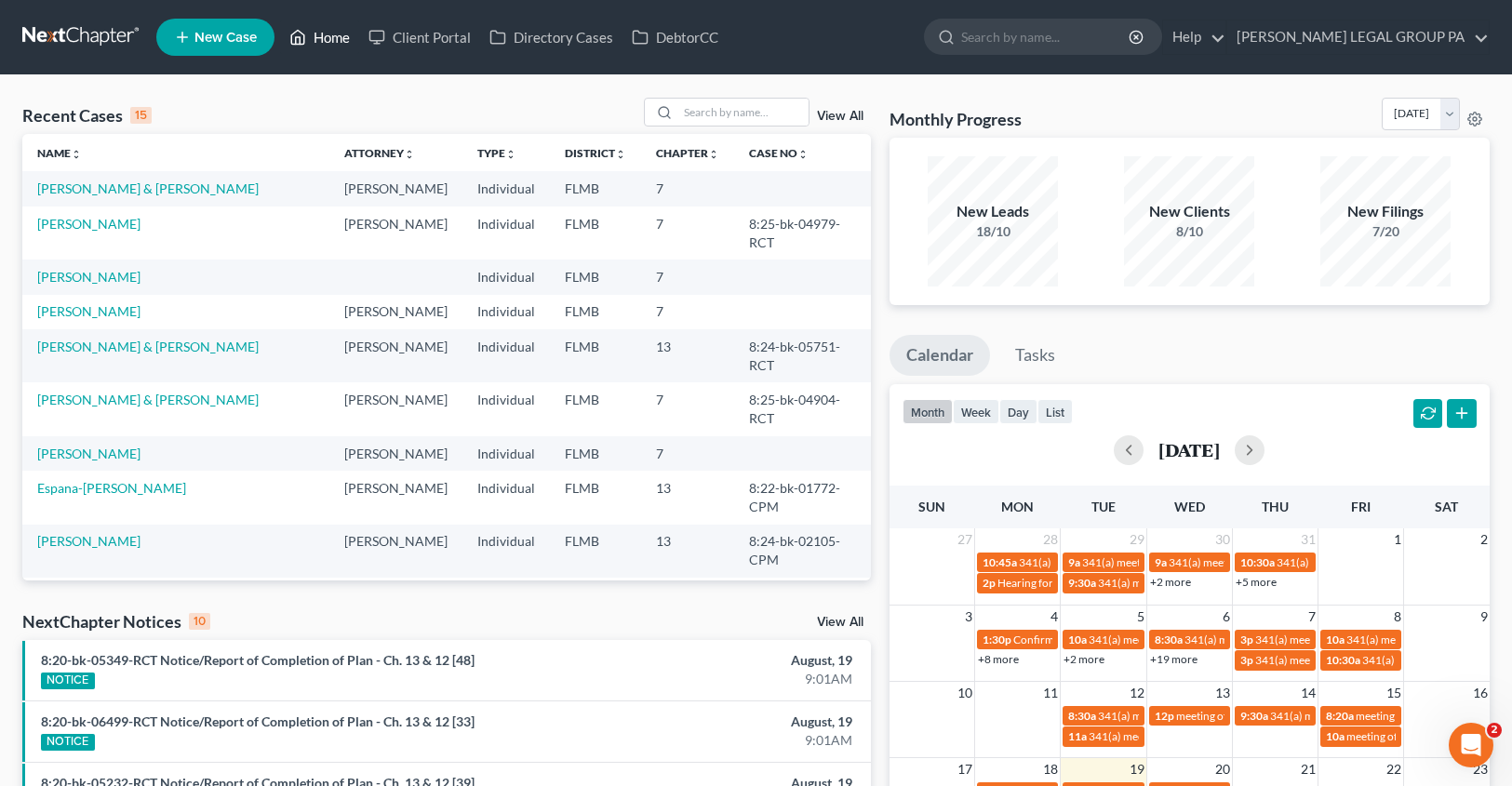
click at [323, 41] on link "Home" at bounding box center [319, 38] width 79 height 34
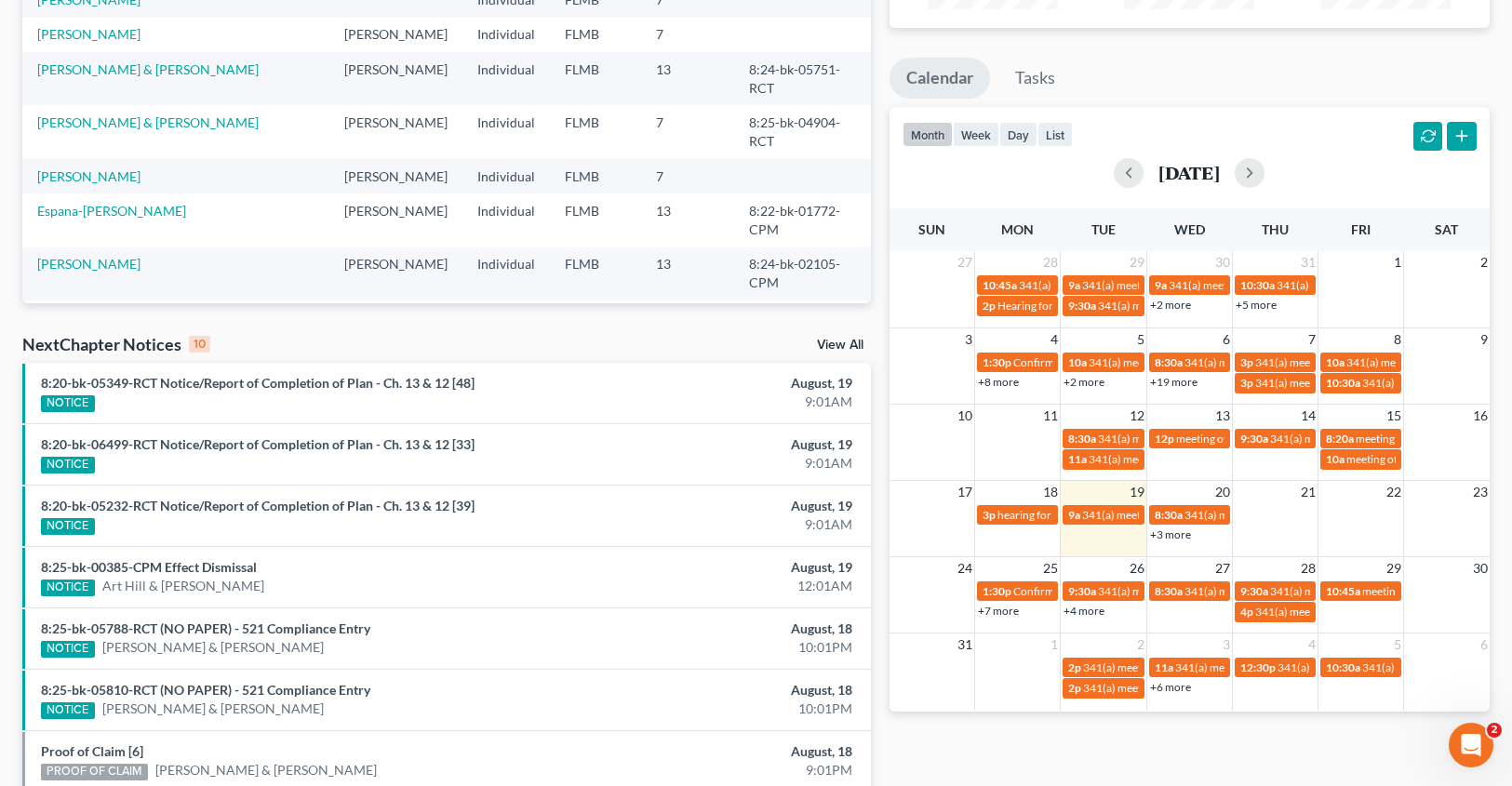
scroll to position [282, 0]
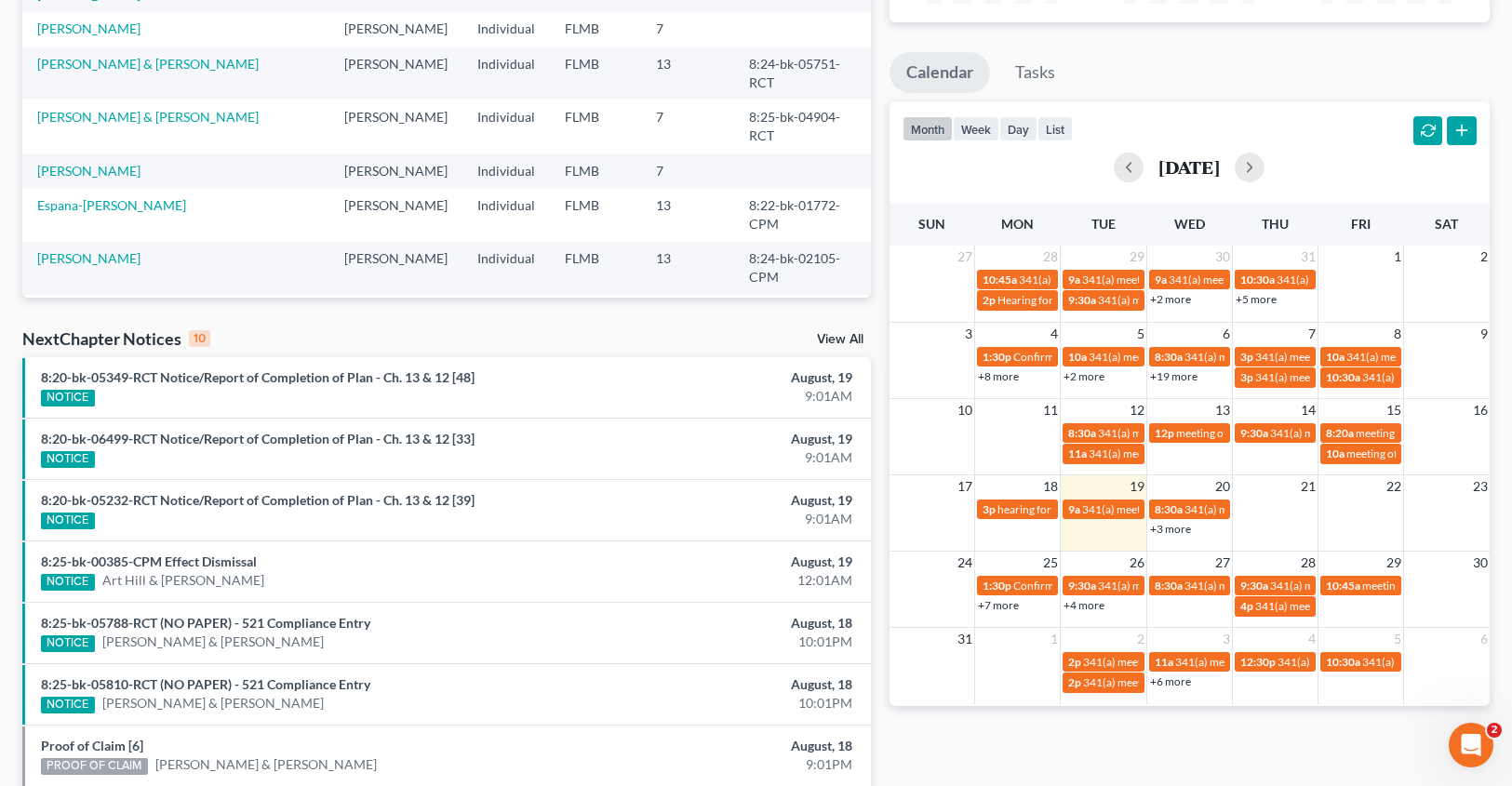
click at [1172, 532] on link "+3 more" at bounding box center [1171, 529] width 41 height 14
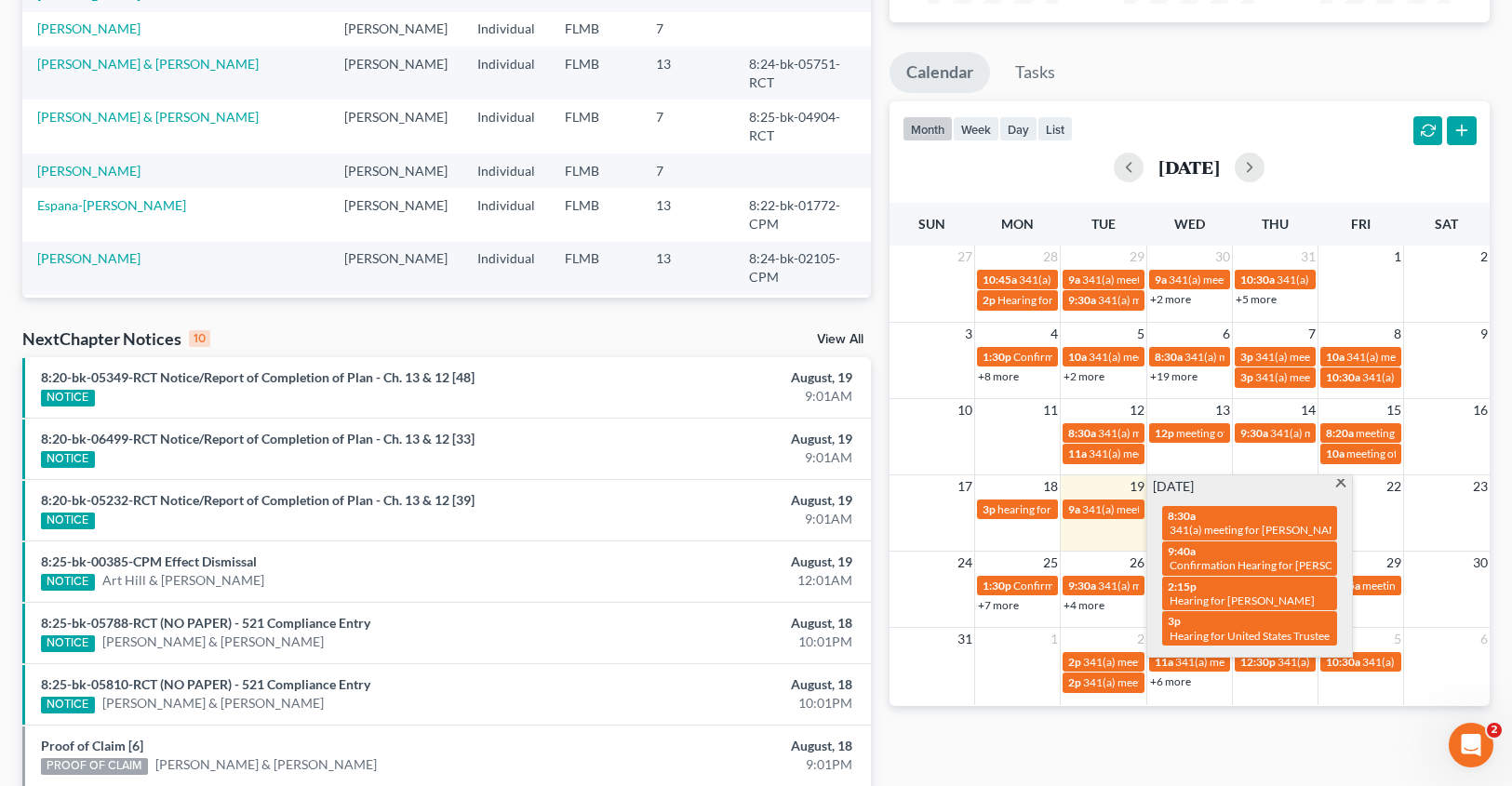
click at [1343, 481] on span at bounding box center [1341, 485] width 14 height 12
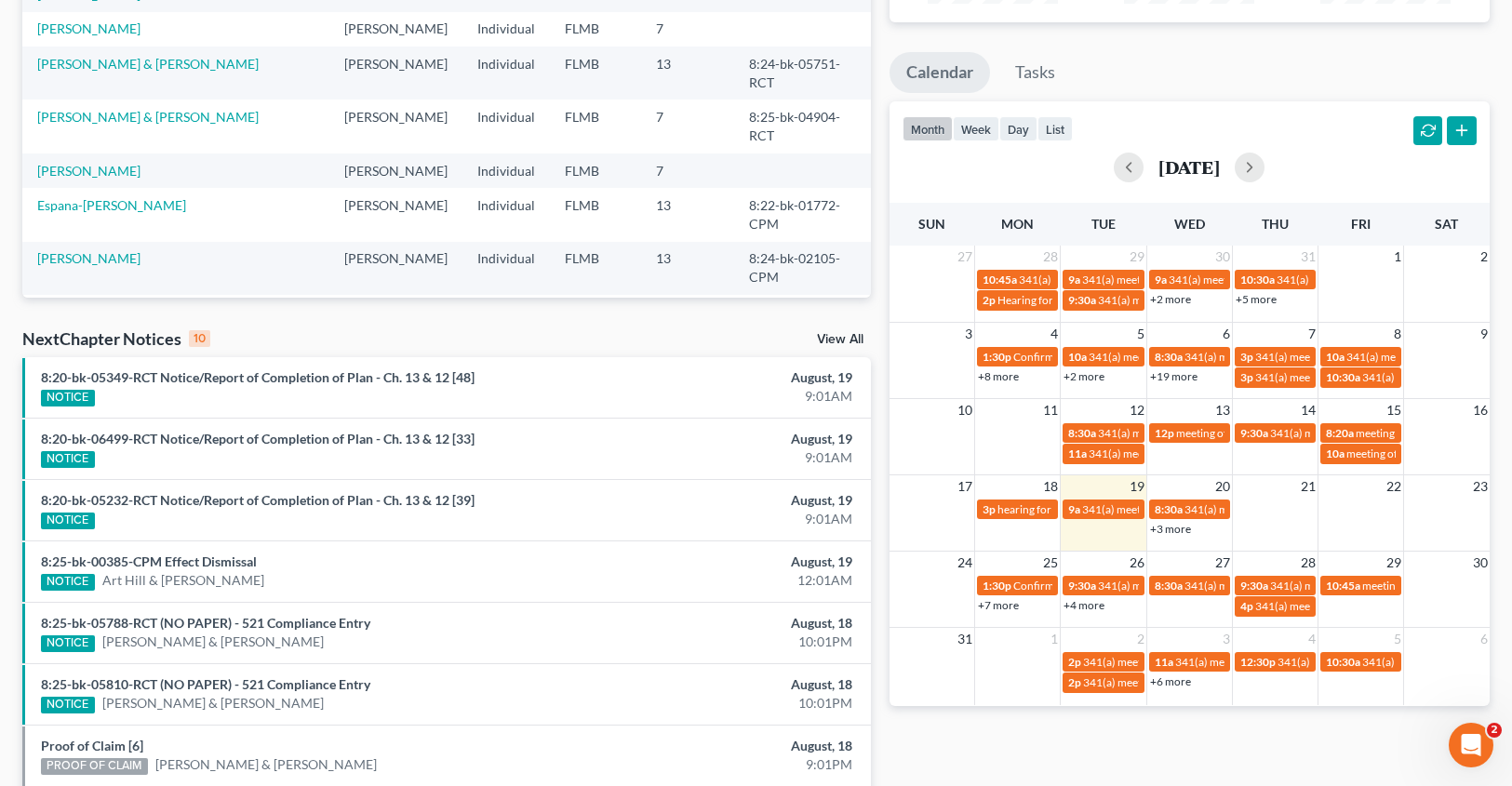
click at [1081, 604] on link "+4 more" at bounding box center [1084, 605] width 41 height 14
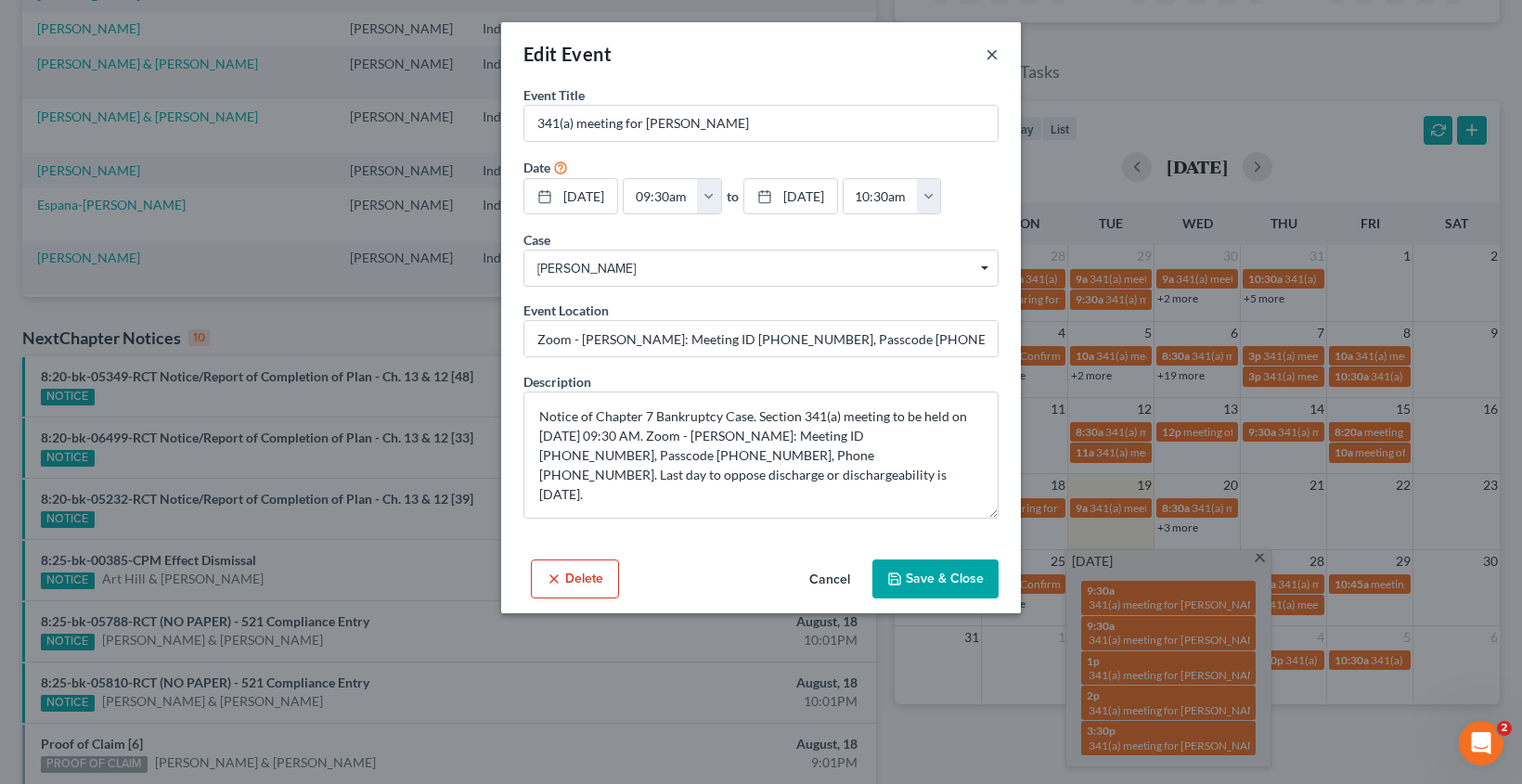
click at [995, 57] on button "×" at bounding box center [991, 54] width 13 height 22
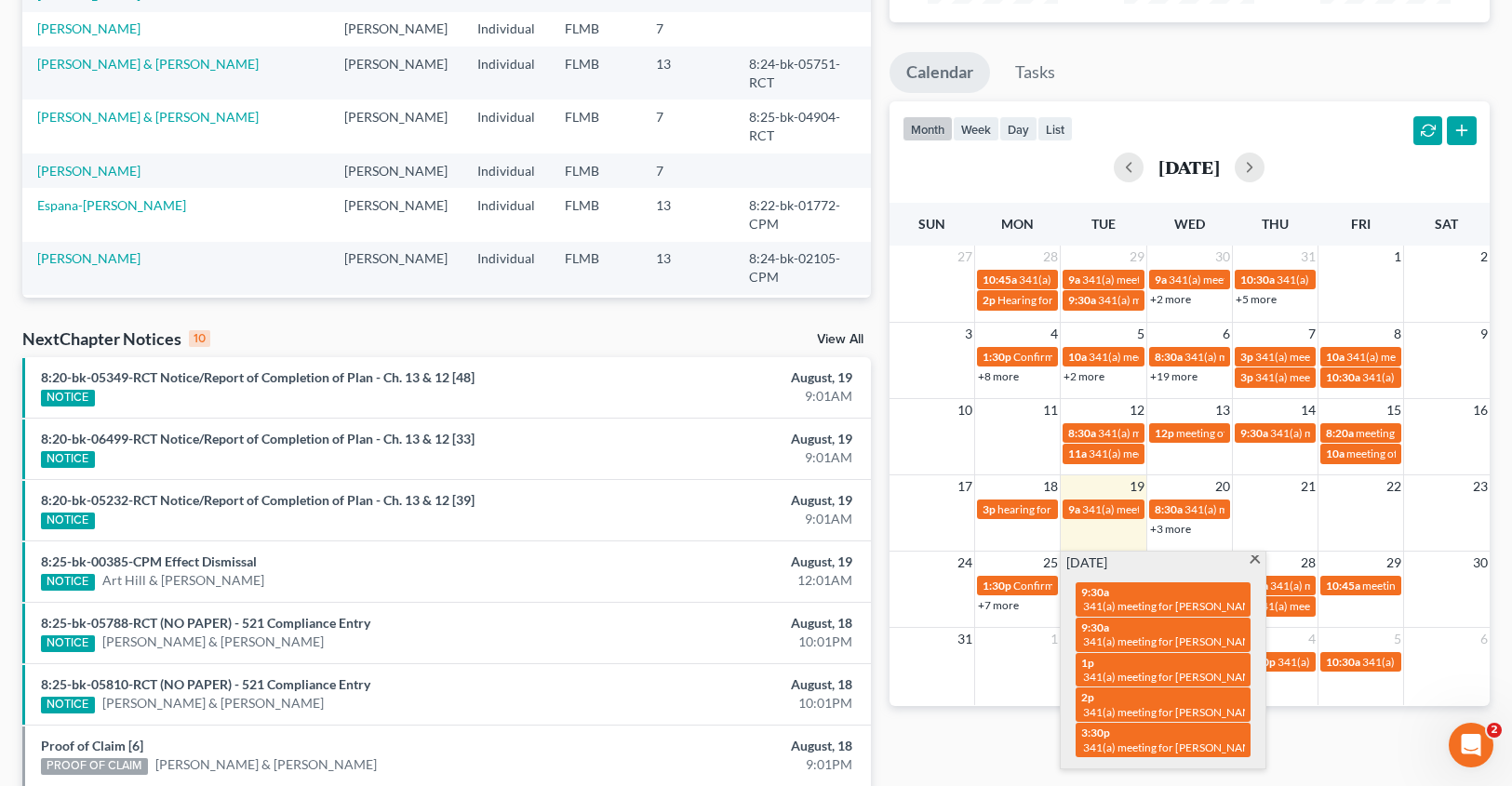
click at [1256, 559] on span at bounding box center [1255, 562] width 14 height 12
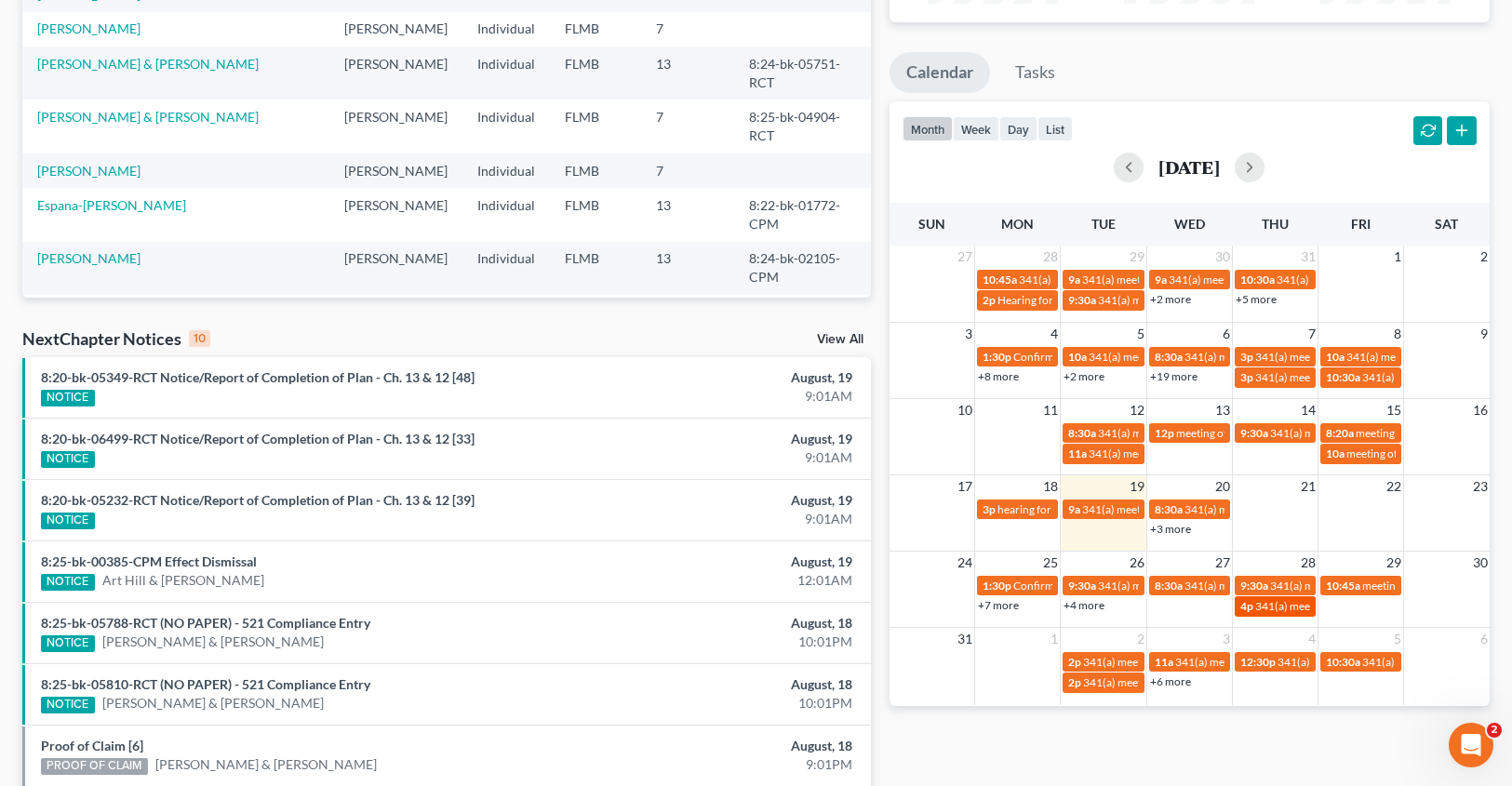
click at [1263, 606] on span "341(a) meeting for [PERSON_NAME]" at bounding box center [1345, 606] width 180 height 14
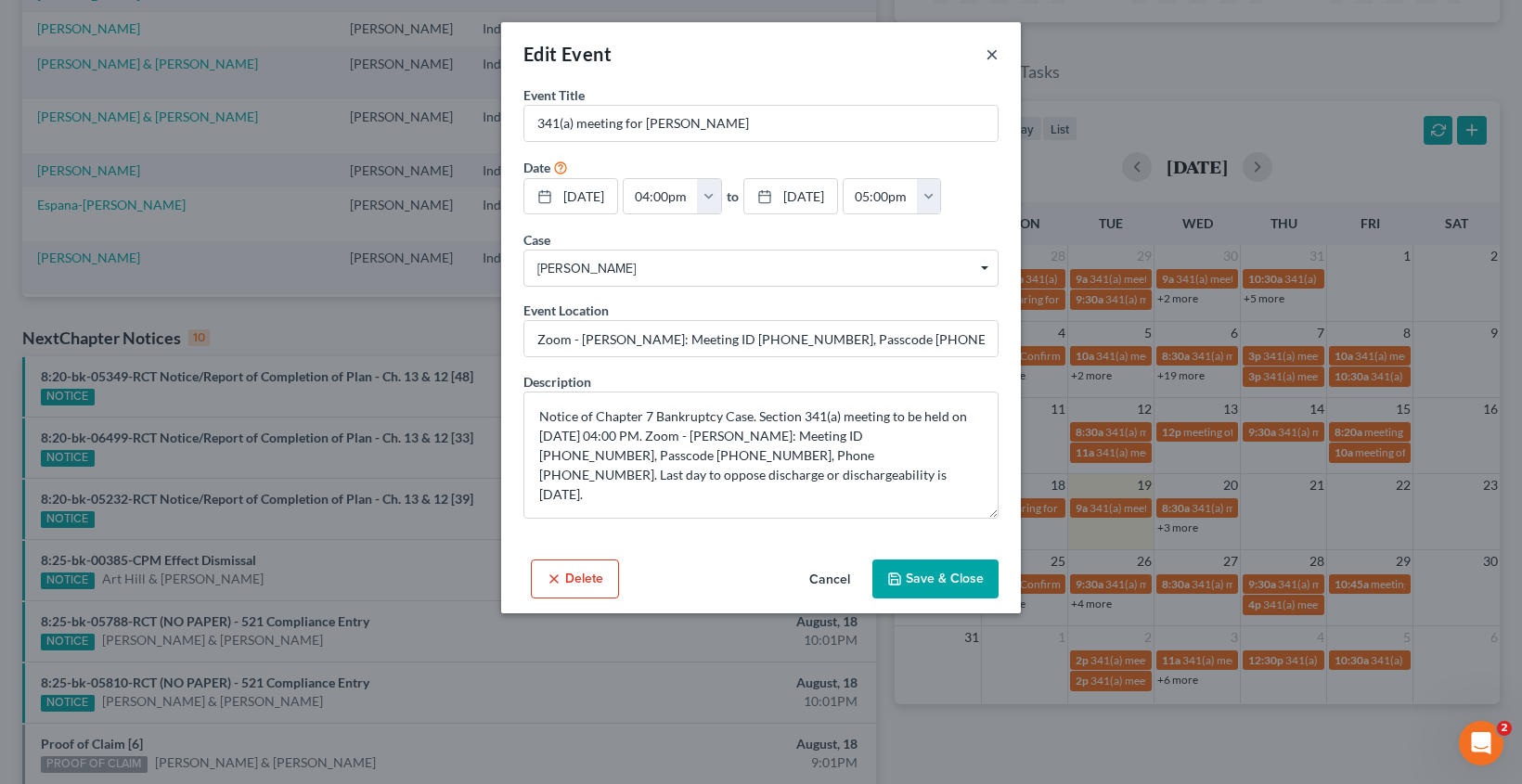
click at [994, 53] on button "×" at bounding box center [991, 54] width 13 height 22
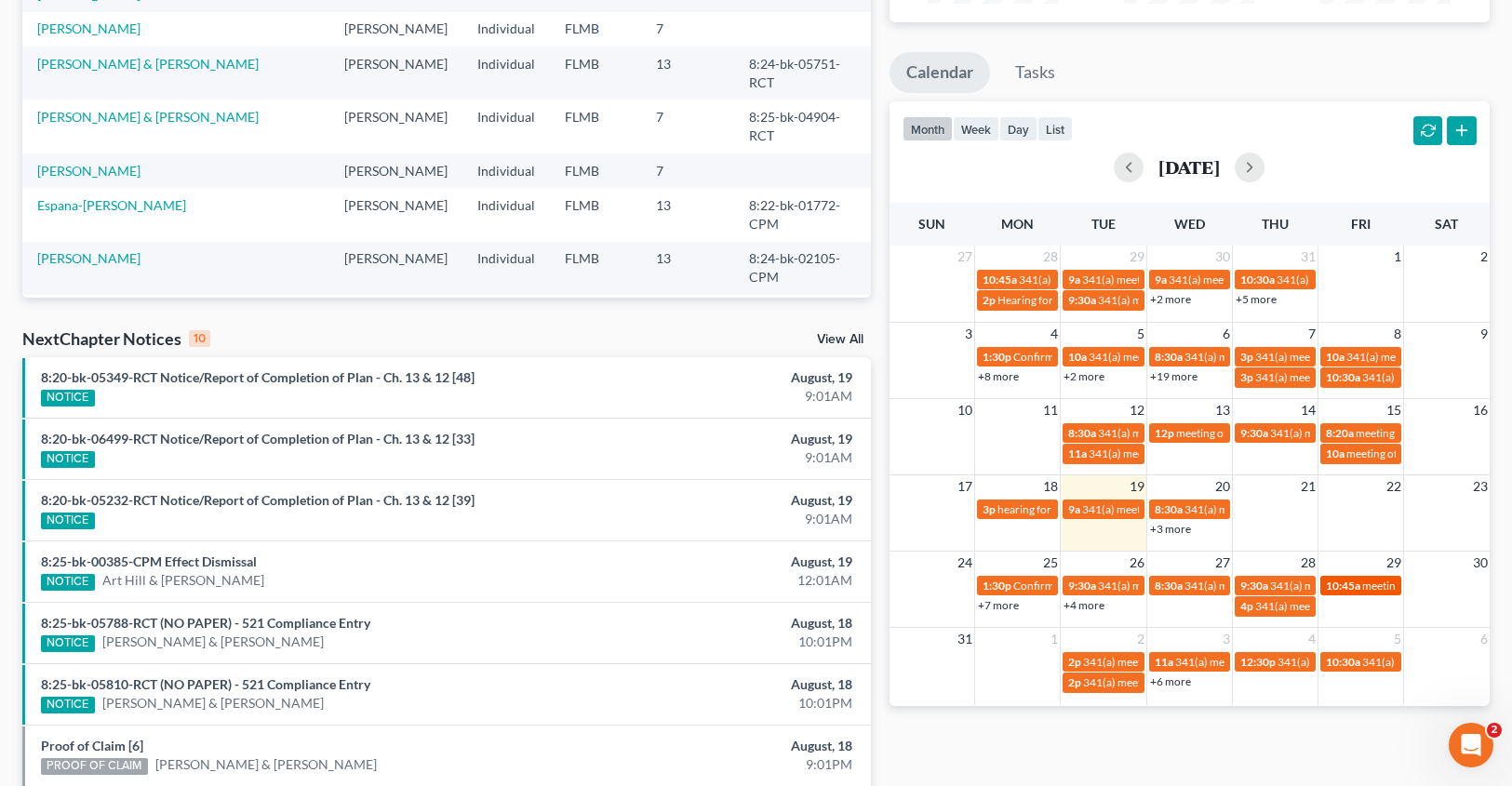
click at [1378, 584] on span "meeting of creditors for [PERSON_NAME]" at bounding box center [1464, 586] width 204 height 14
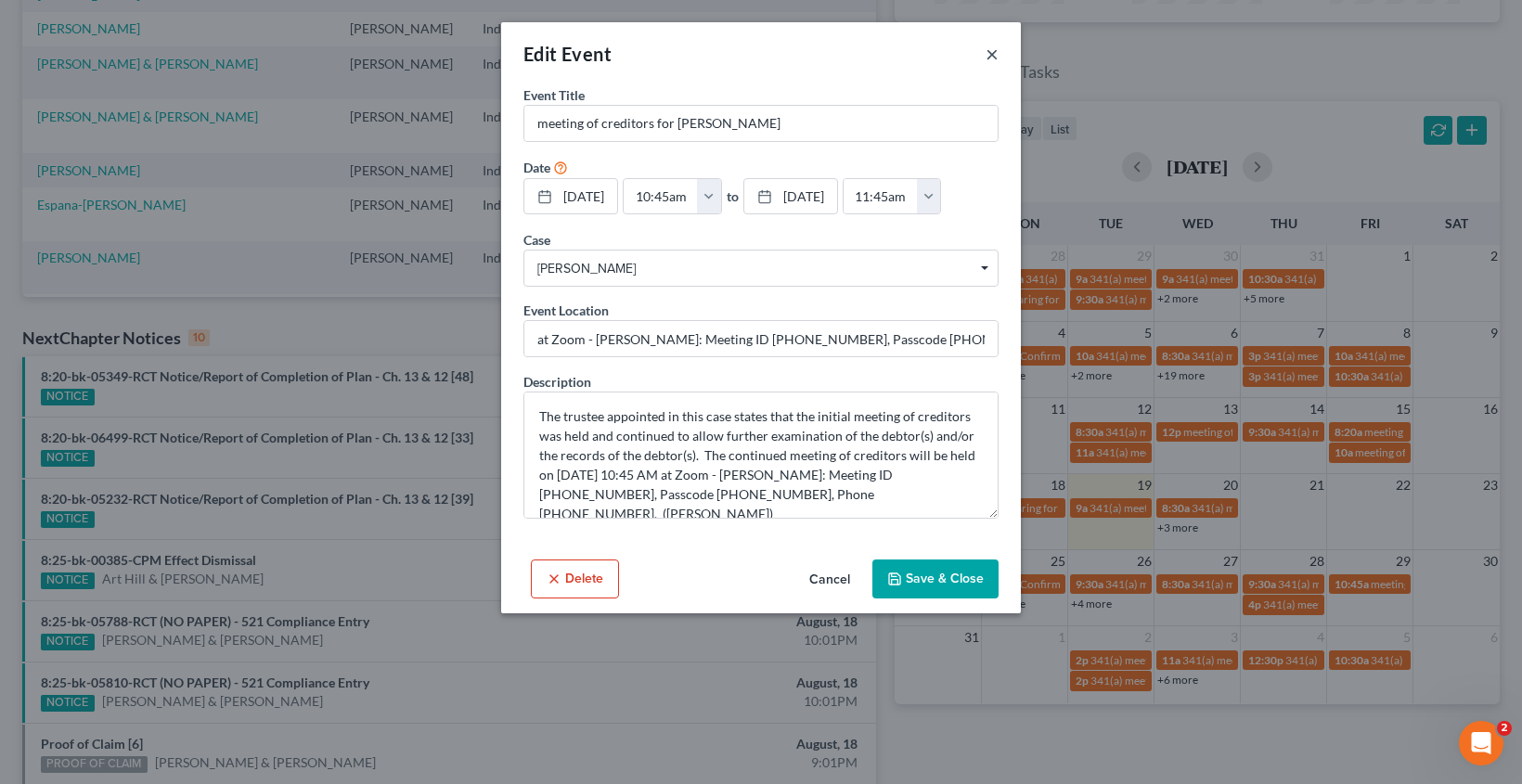
click at [985, 53] on button "×" at bounding box center [991, 54] width 13 height 22
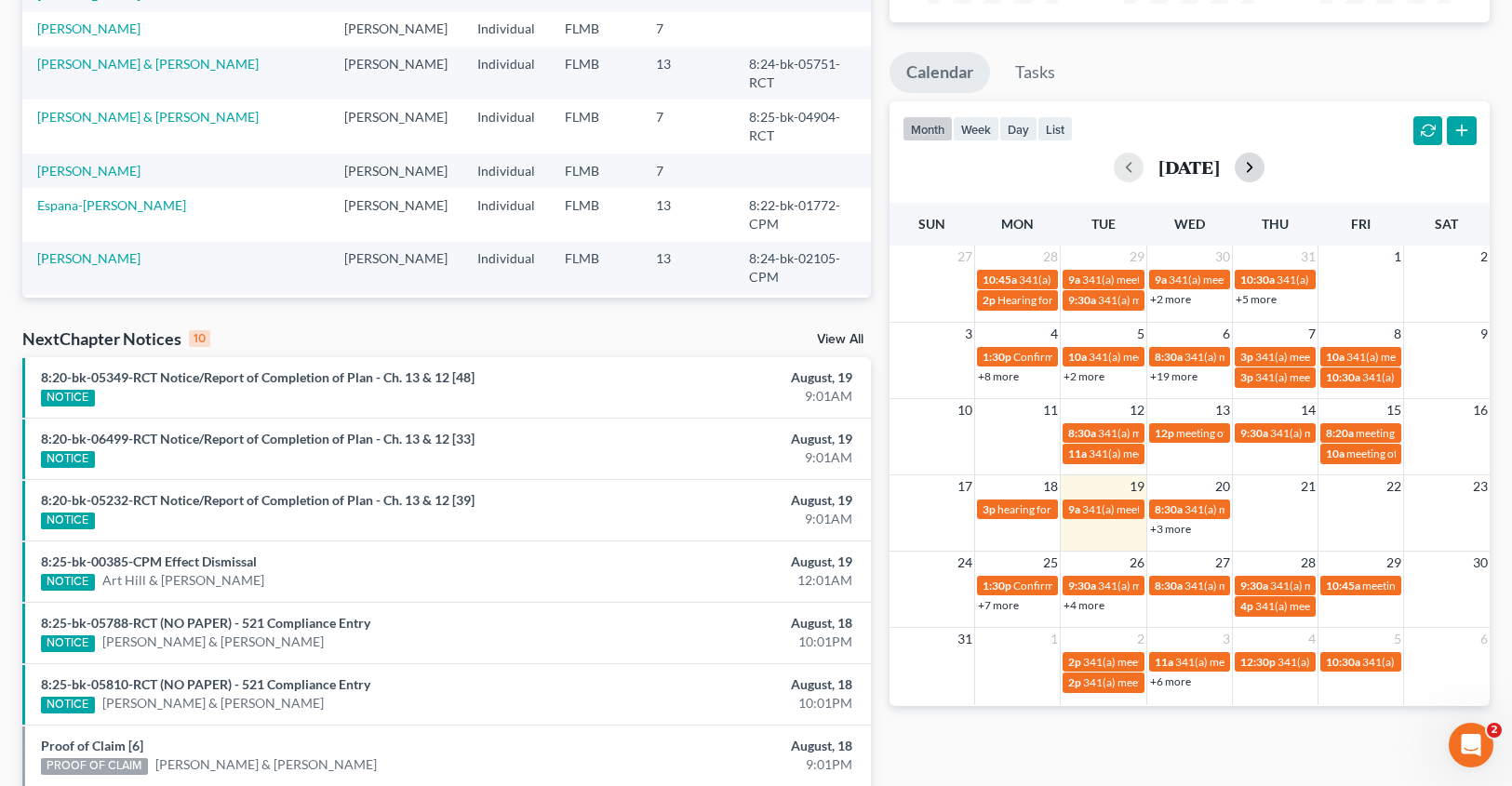
click at [1264, 173] on button "button" at bounding box center [1250, 168] width 30 height 30
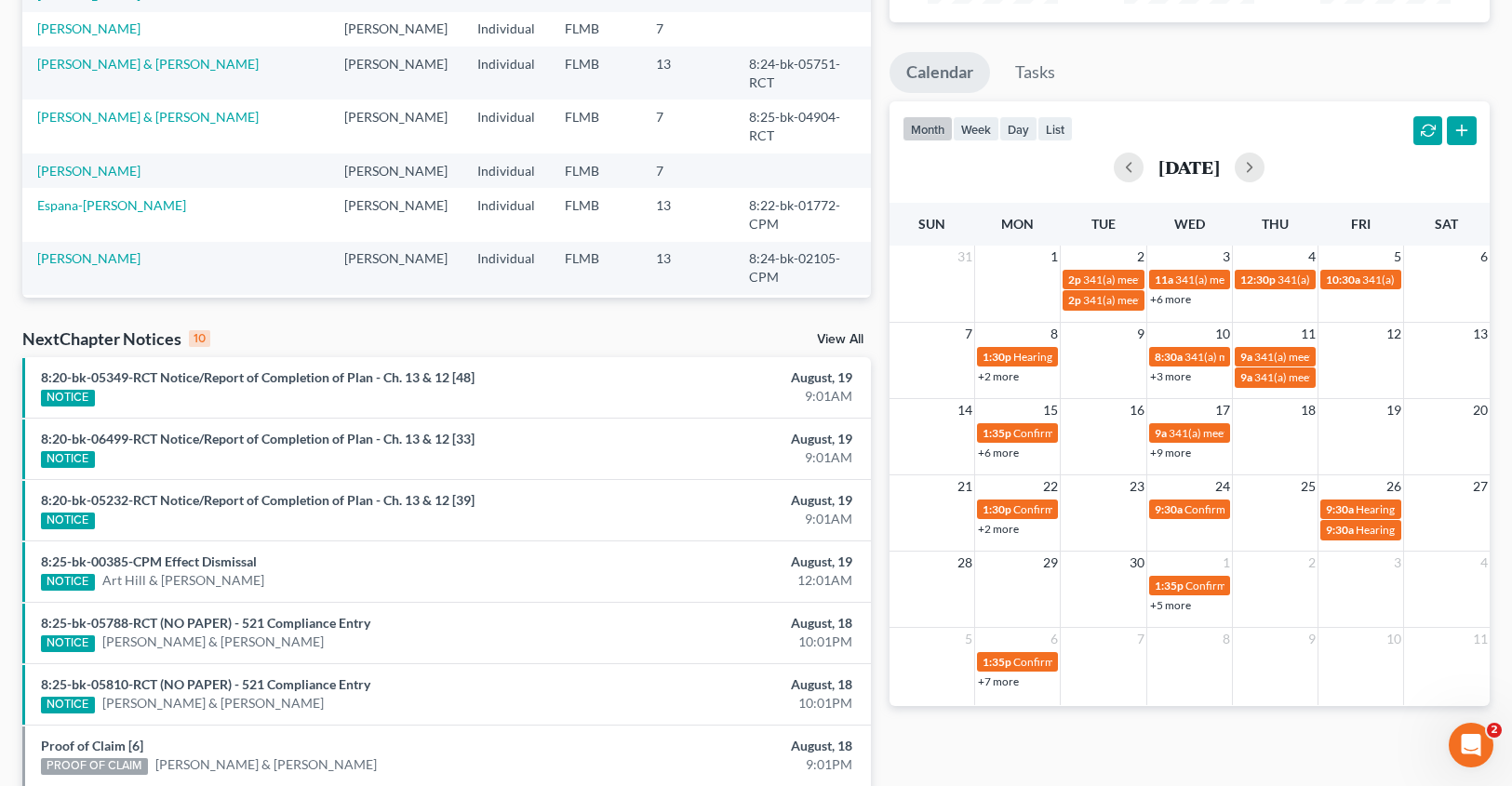
click at [1180, 302] on link "+6 more" at bounding box center [1171, 299] width 41 height 14
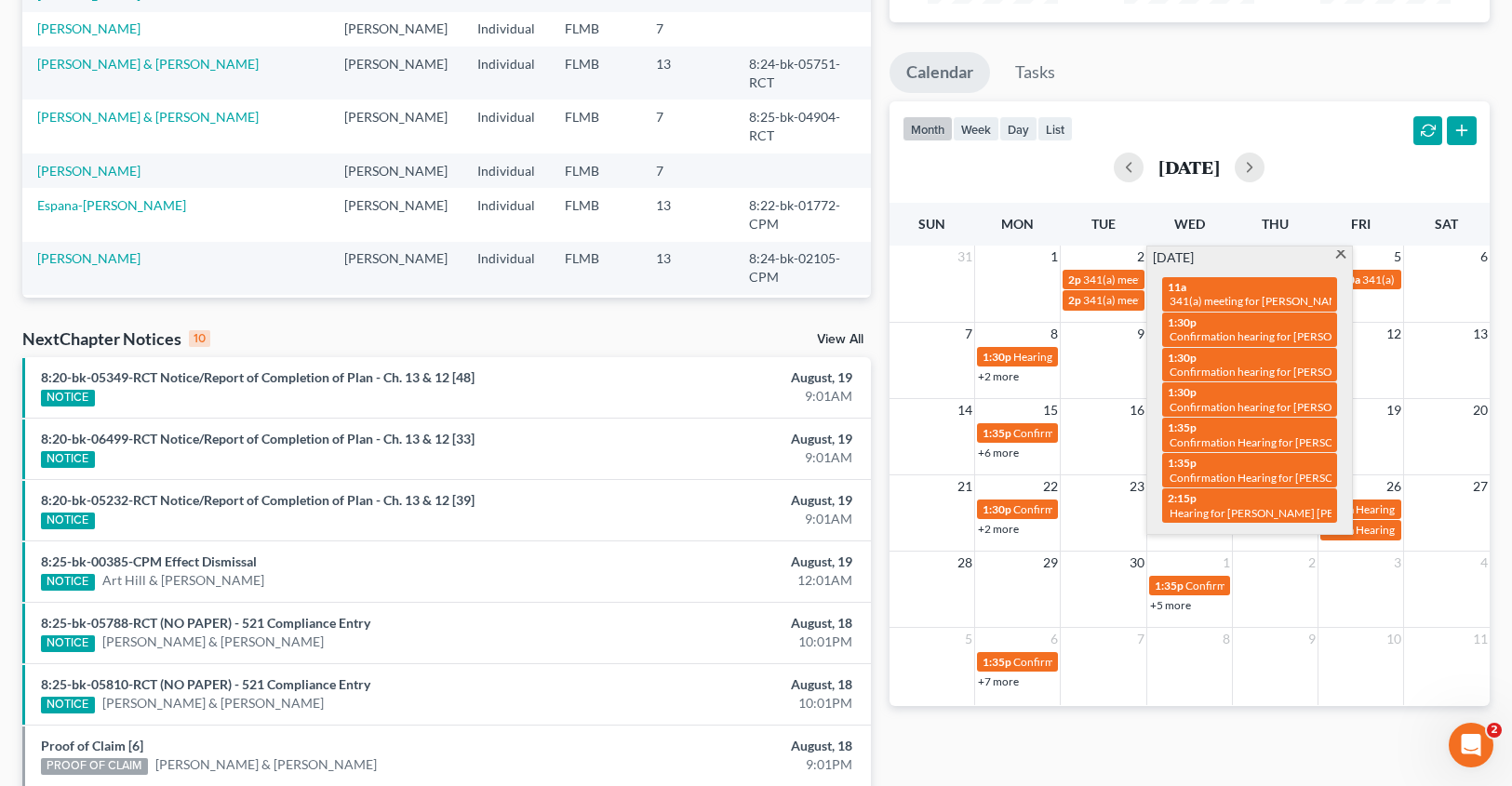
click at [1006, 272] on td at bounding box center [1018, 289] width 86 height 43
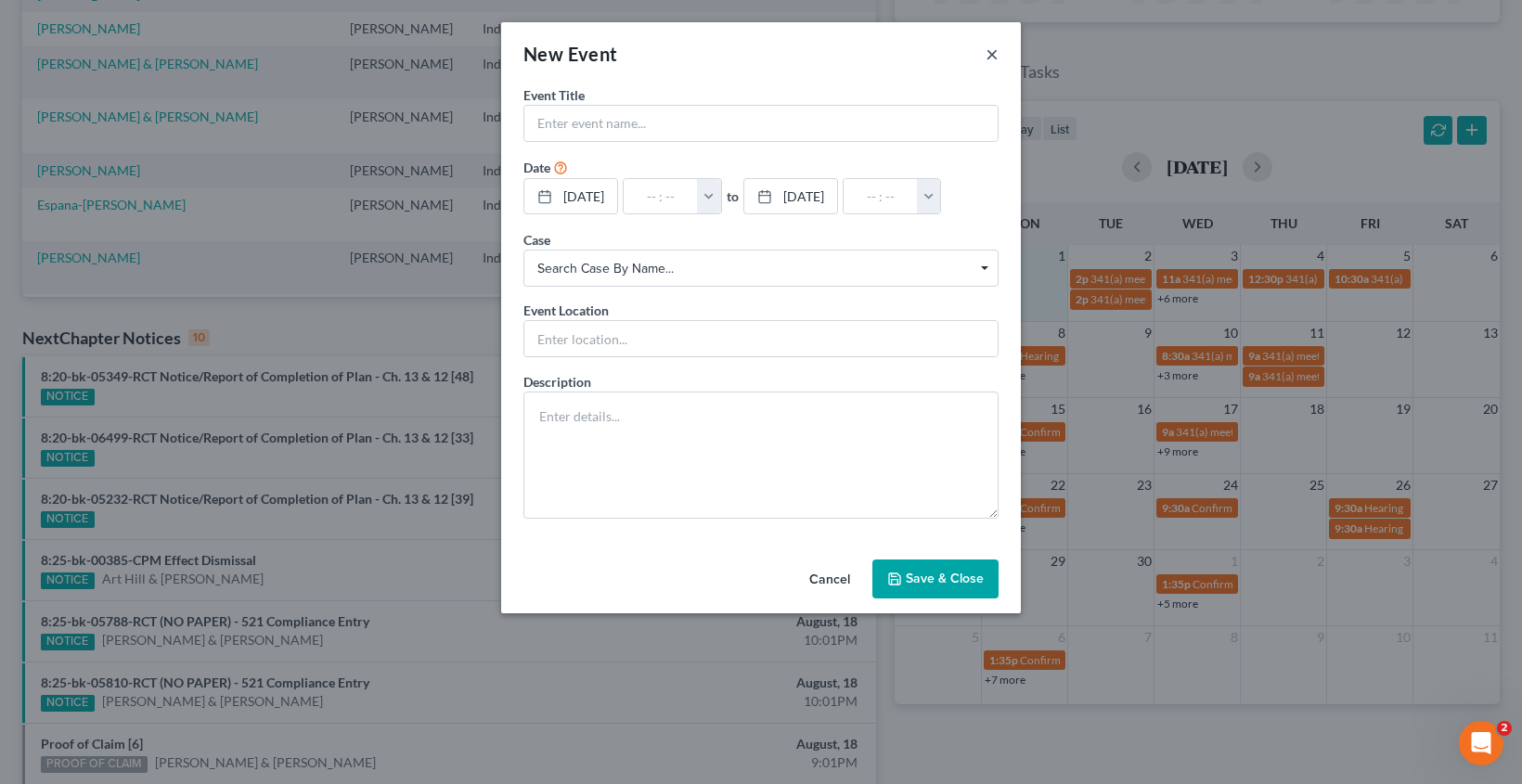
click at [994, 57] on button "×" at bounding box center [991, 54] width 13 height 22
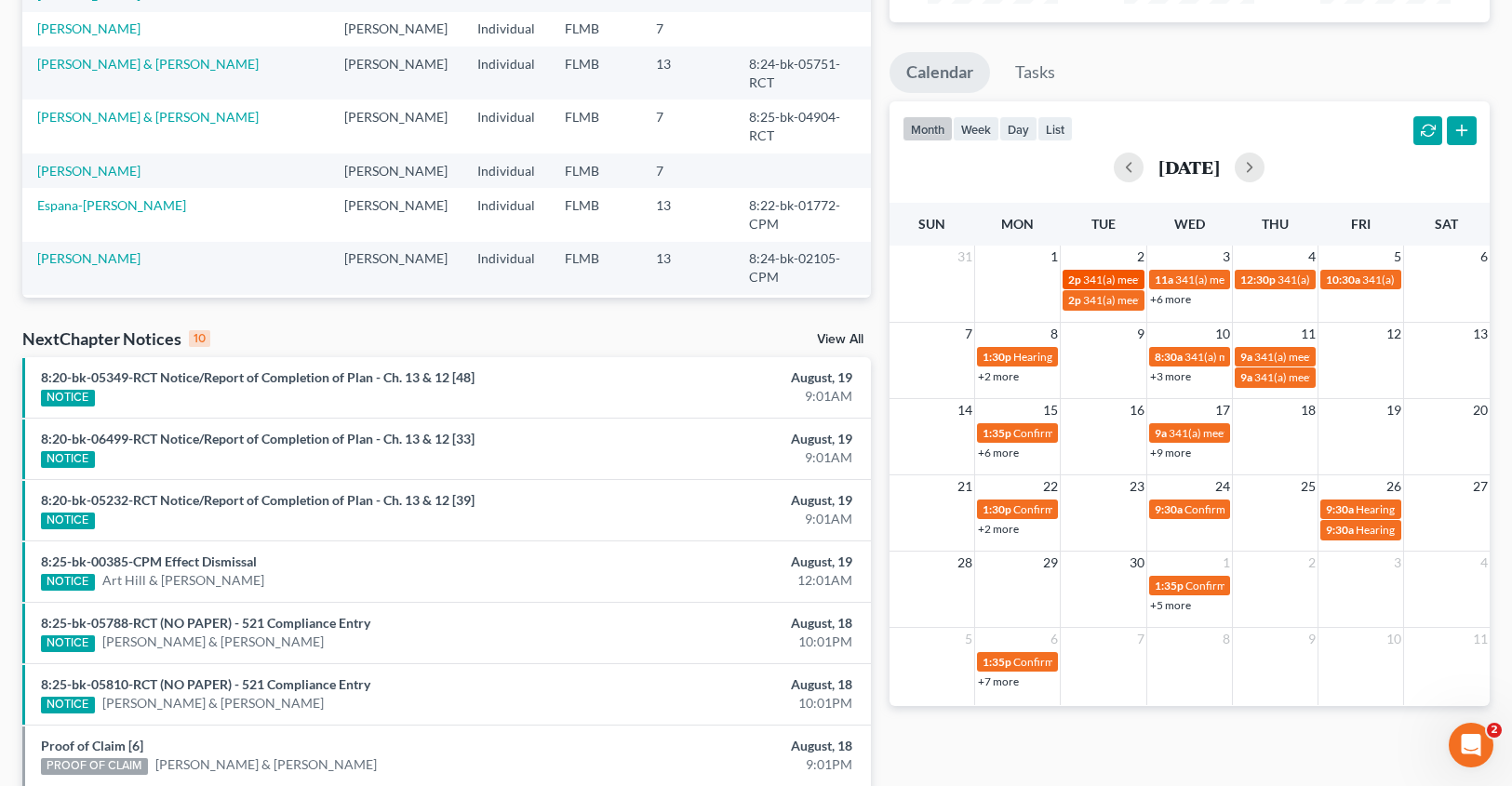
click at [1109, 282] on span "341(a) meeting for [PERSON_NAME] & [PERSON_NAME]" at bounding box center [1222, 279] width 278 height 14
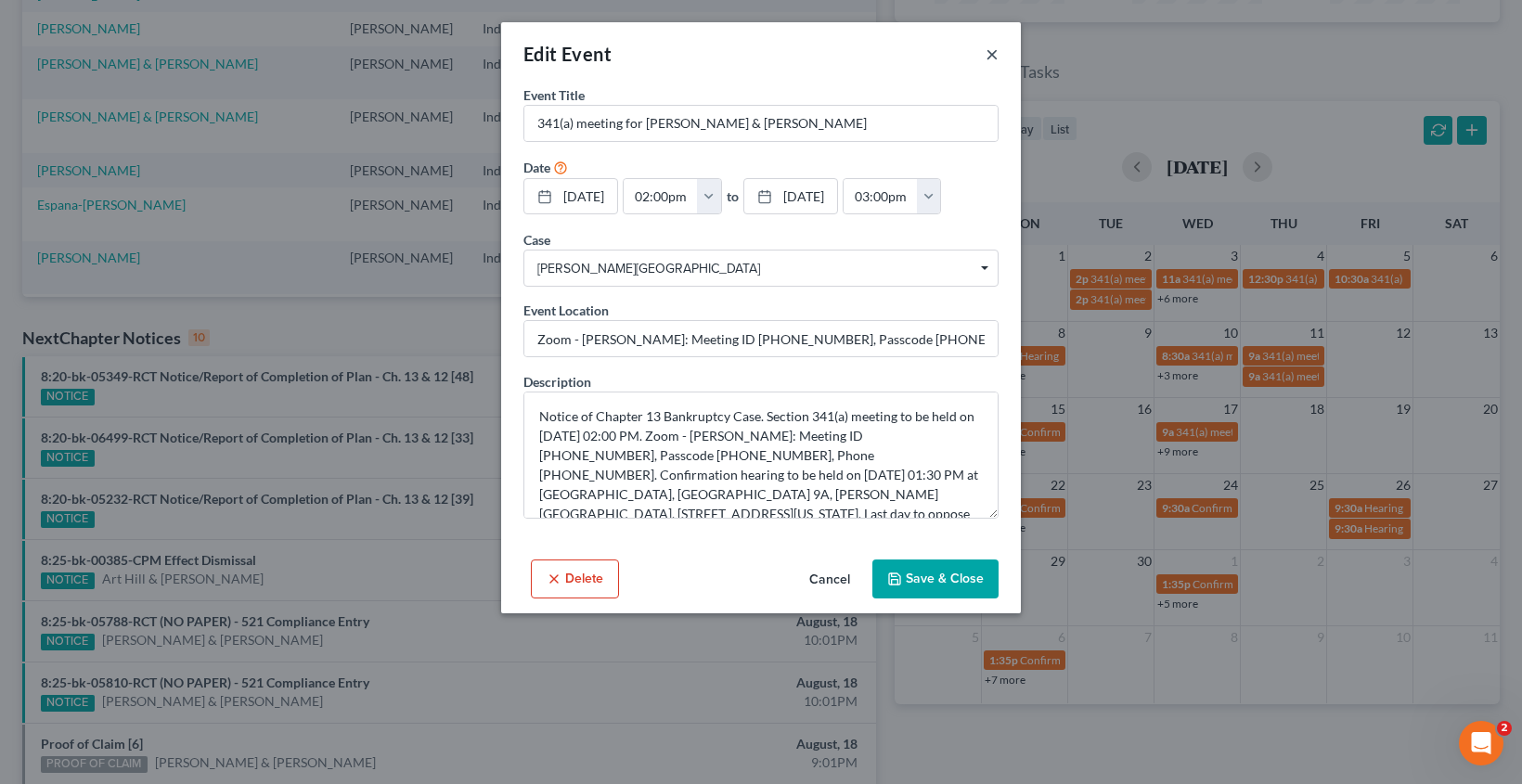
click at [993, 49] on button "×" at bounding box center [991, 54] width 13 height 22
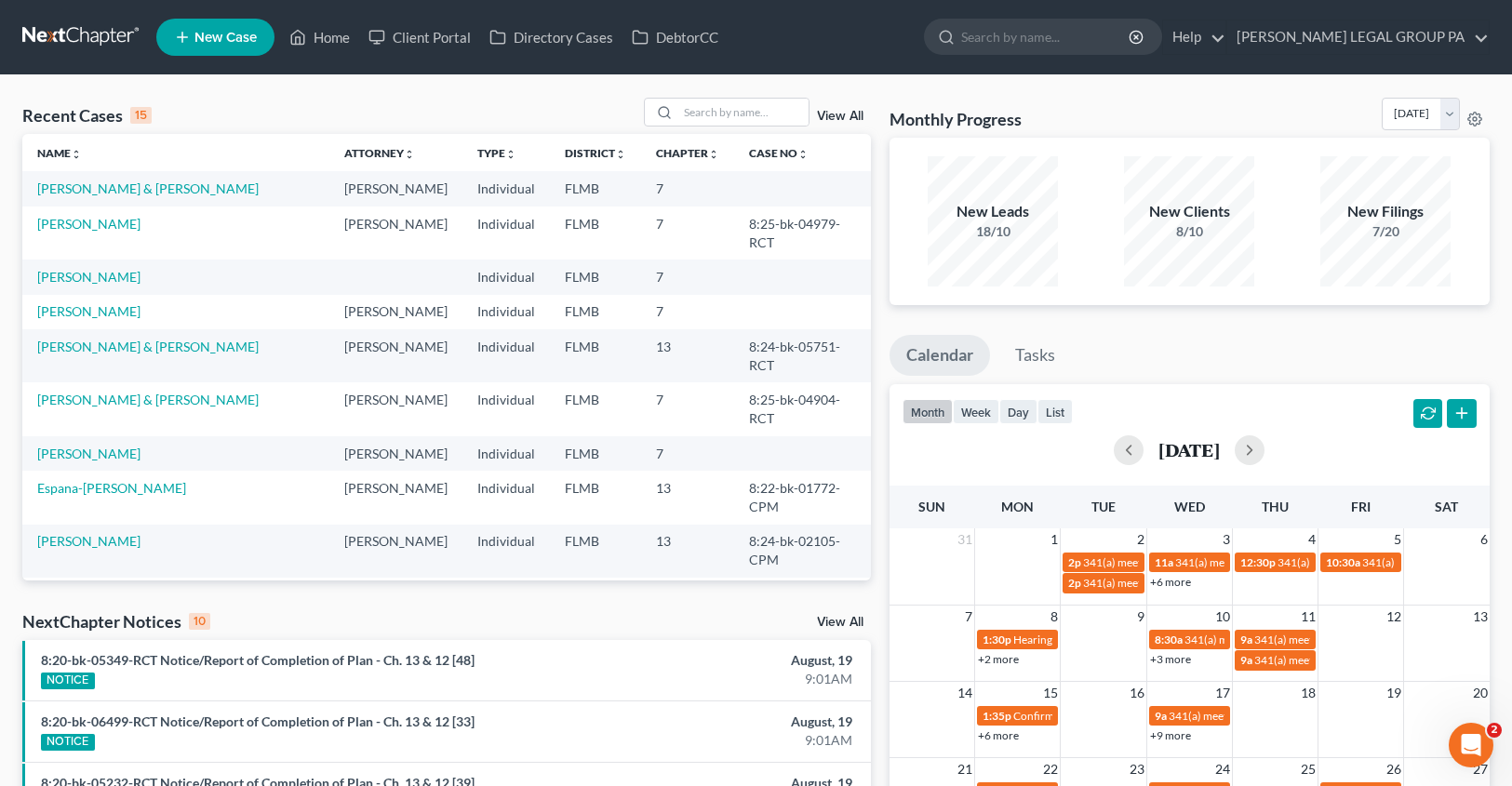
scroll to position [128, 0]
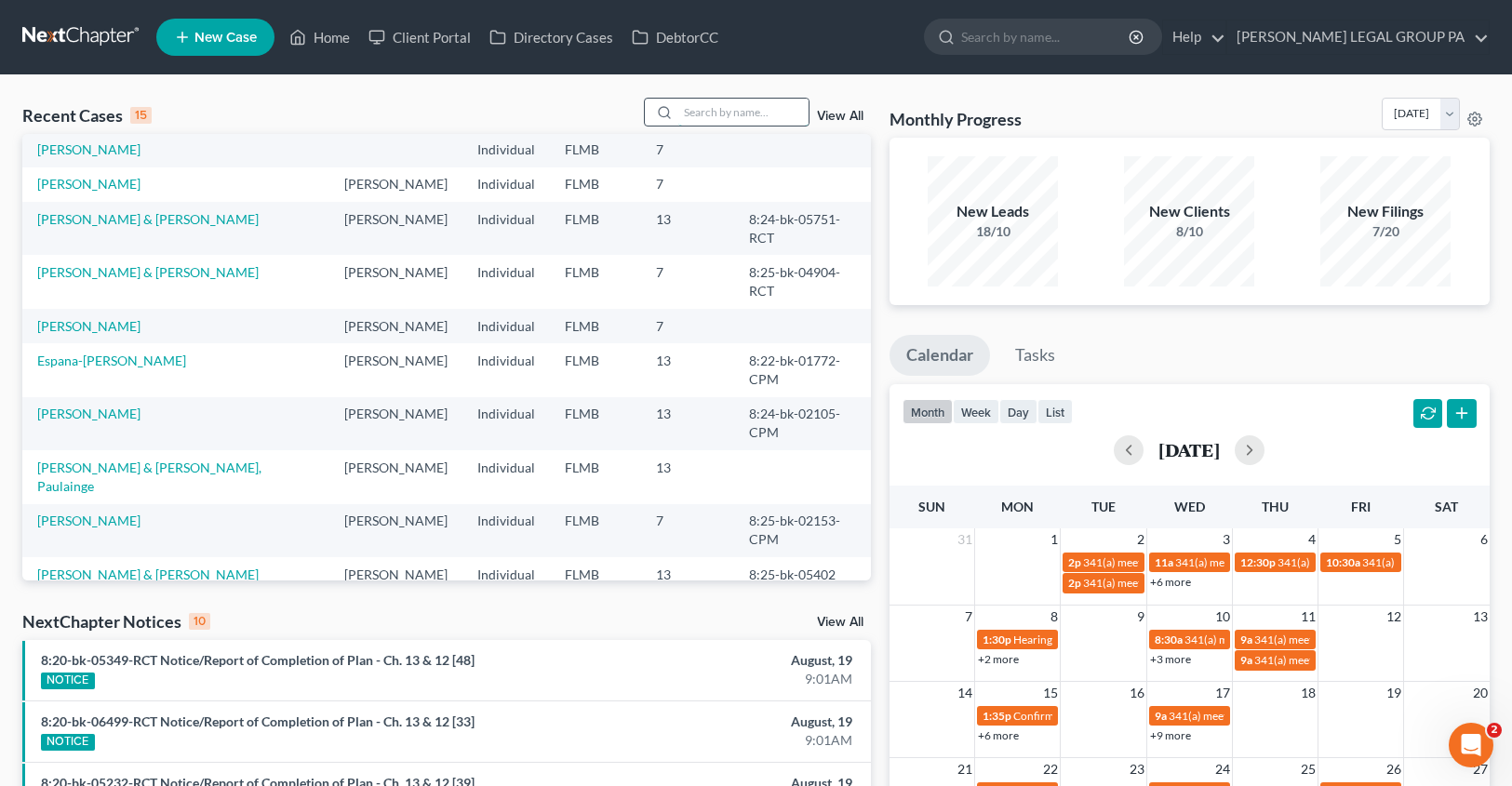
click at [740, 118] on input "search" at bounding box center [744, 112] width 131 height 27
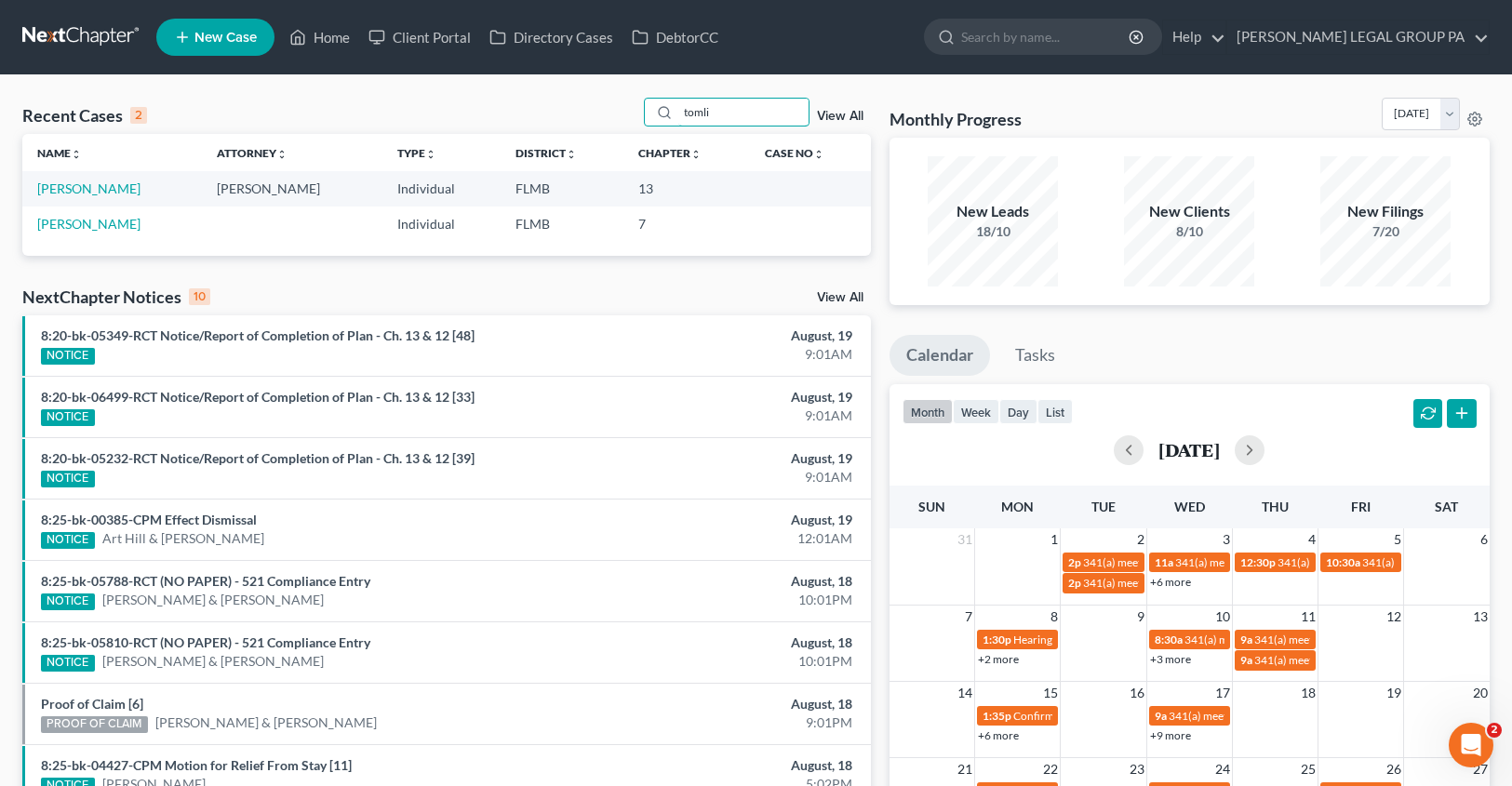
scroll to position [0, 0]
type input "tomli"
click at [72, 191] on link "[PERSON_NAME]" at bounding box center [89, 189] width 104 height 16
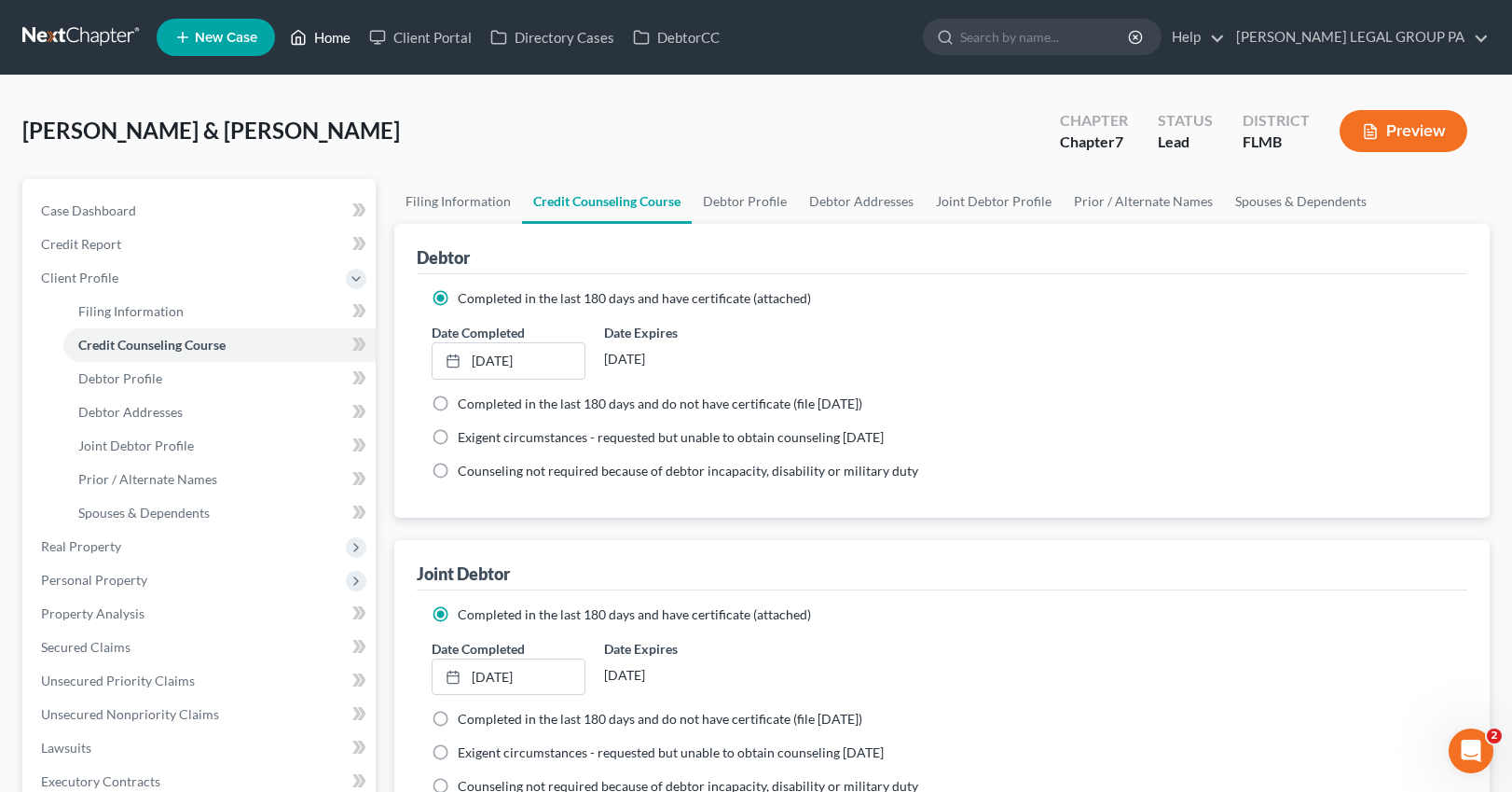
click at [311, 46] on link "Home" at bounding box center [320, 38] width 79 height 34
